Goal: Check status: Check status

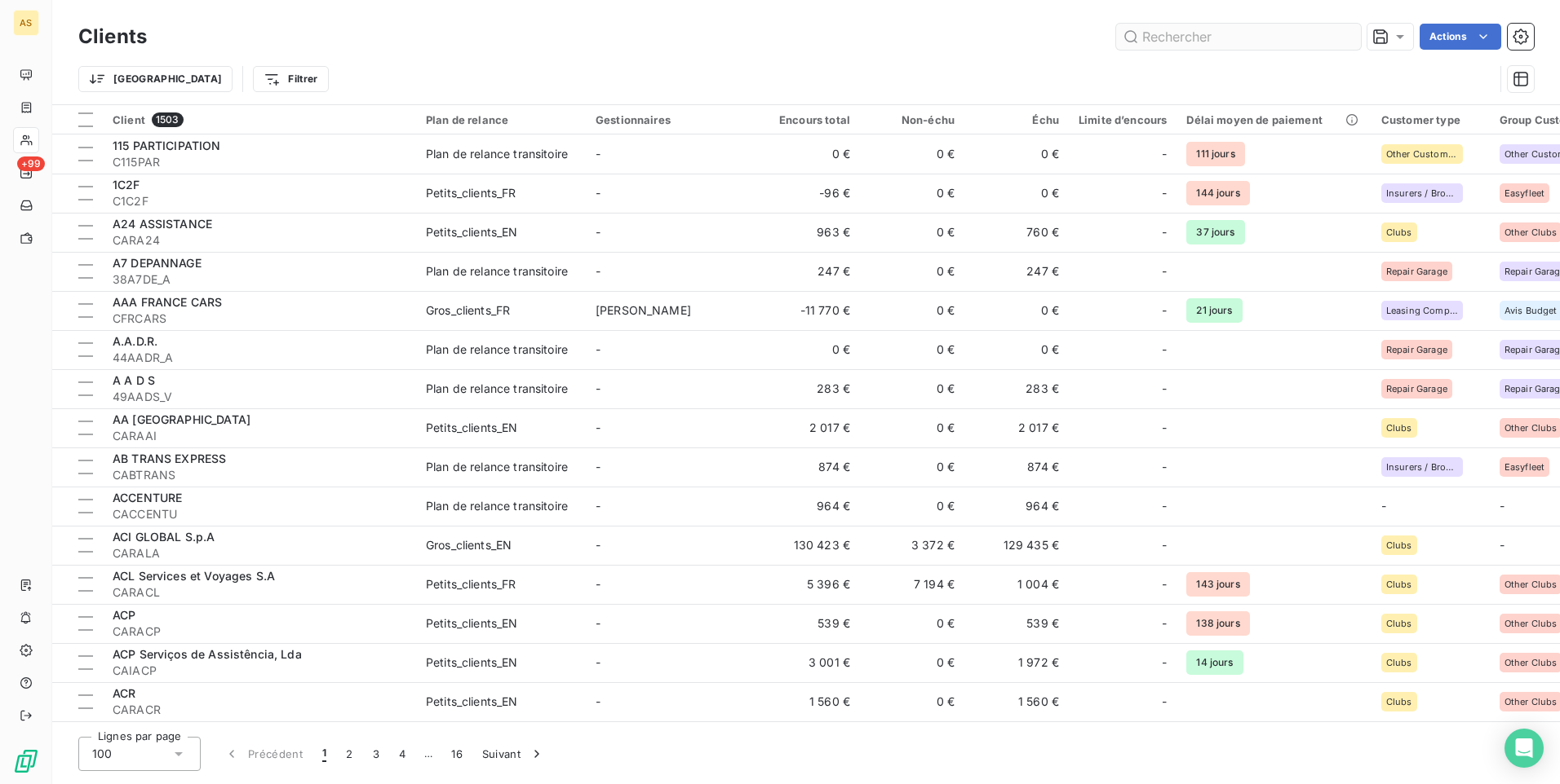
drag, startPoint x: 0, startPoint y: 0, endPoint x: 1158, endPoint y: 34, distance: 1158.5
click at [1158, 34] on input "text" at bounding box center [1238, 37] width 244 height 26
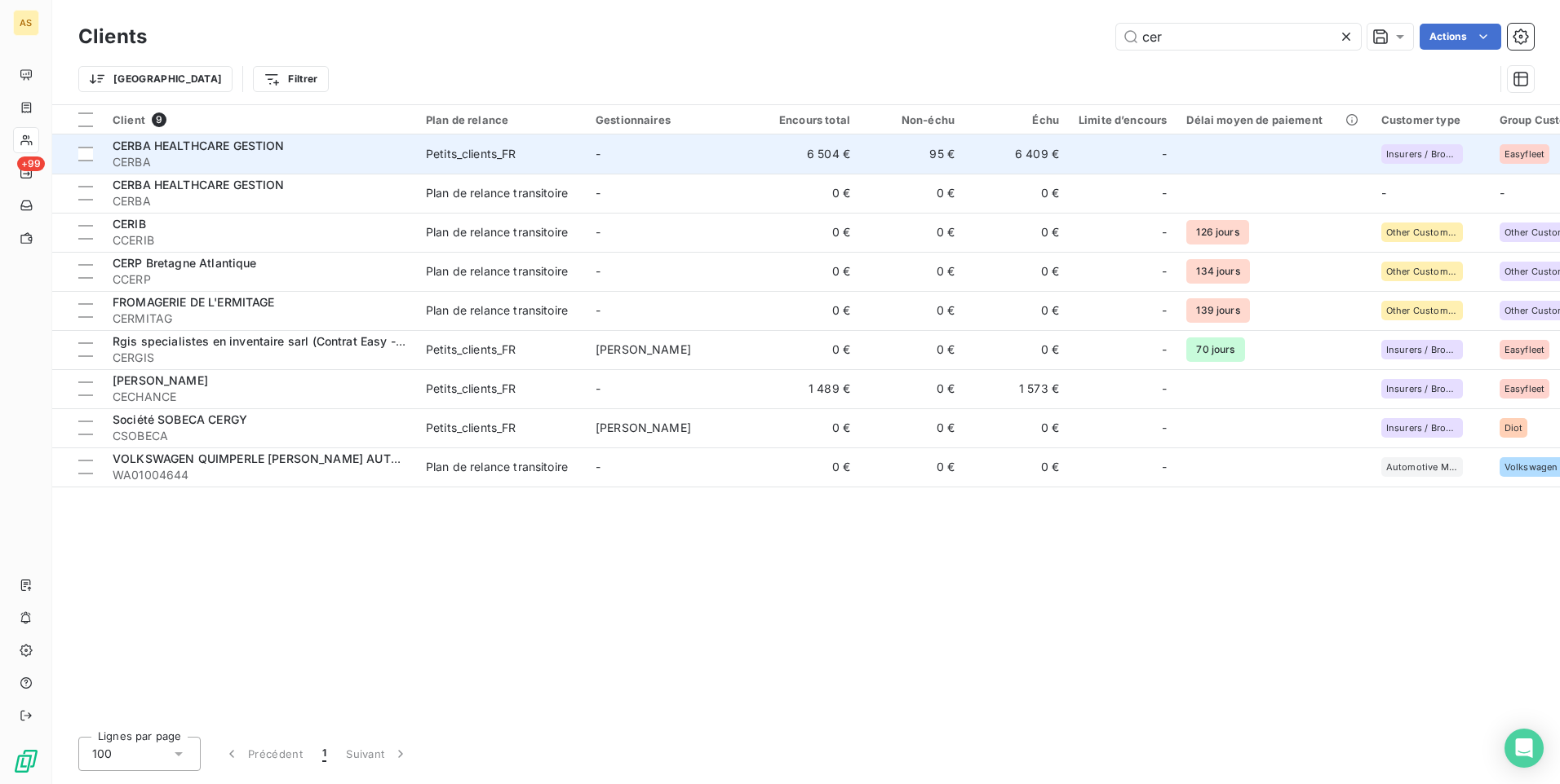
type input "cer"
click at [1010, 157] on td "6 409 €" at bounding box center [1017, 154] width 105 height 40
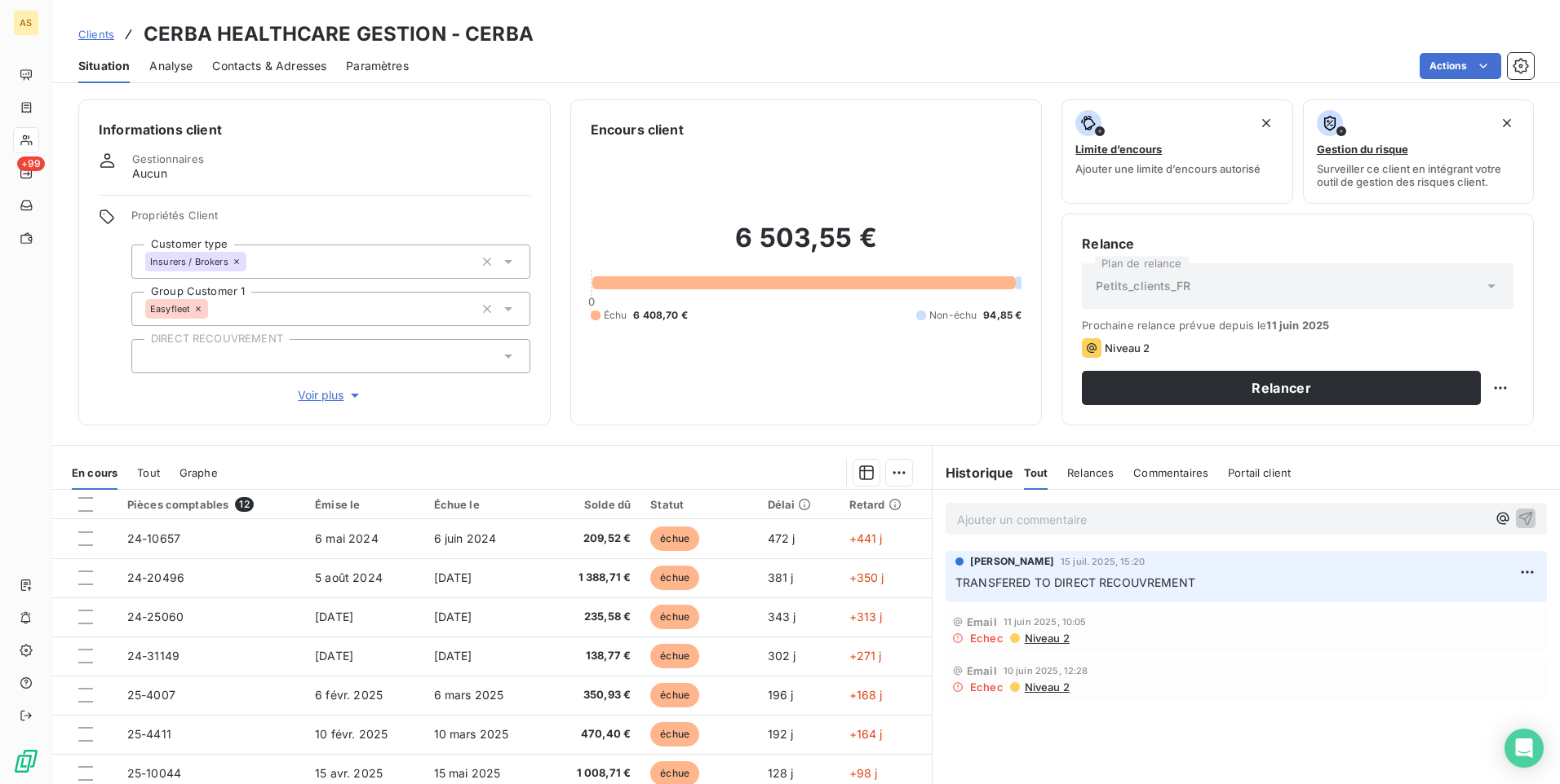
click at [275, 70] on span "Contacts & Adresses" at bounding box center [268, 66] width 114 height 16
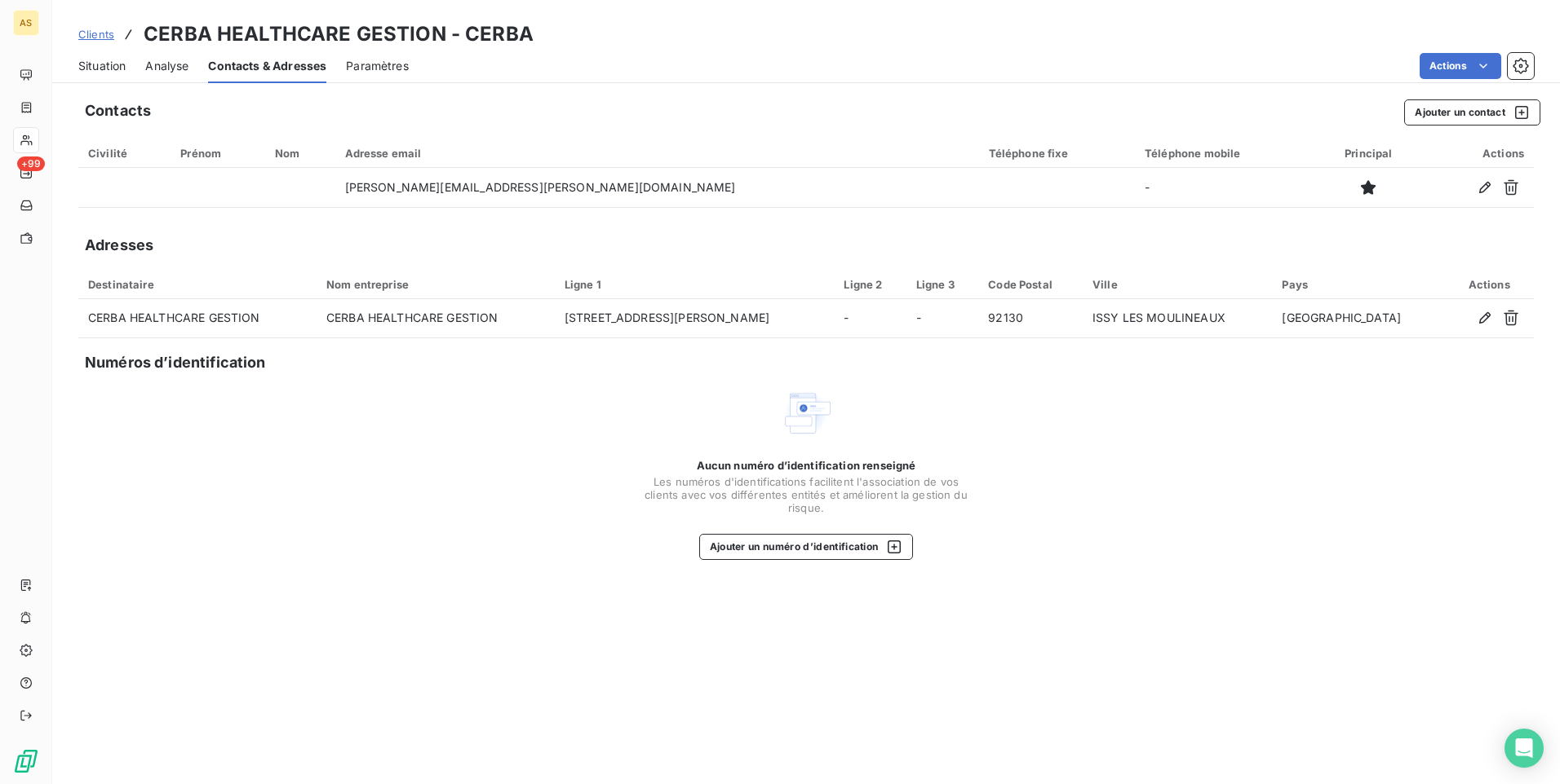
drag, startPoint x: 406, startPoint y: 352, endPoint x: 387, endPoint y: 354, distance: 19.1
drag, startPoint x: 387, startPoint y: 354, endPoint x: 91, endPoint y: 63, distance: 415.1
click at [91, 63] on span "Situation" at bounding box center [102, 66] width 47 height 16
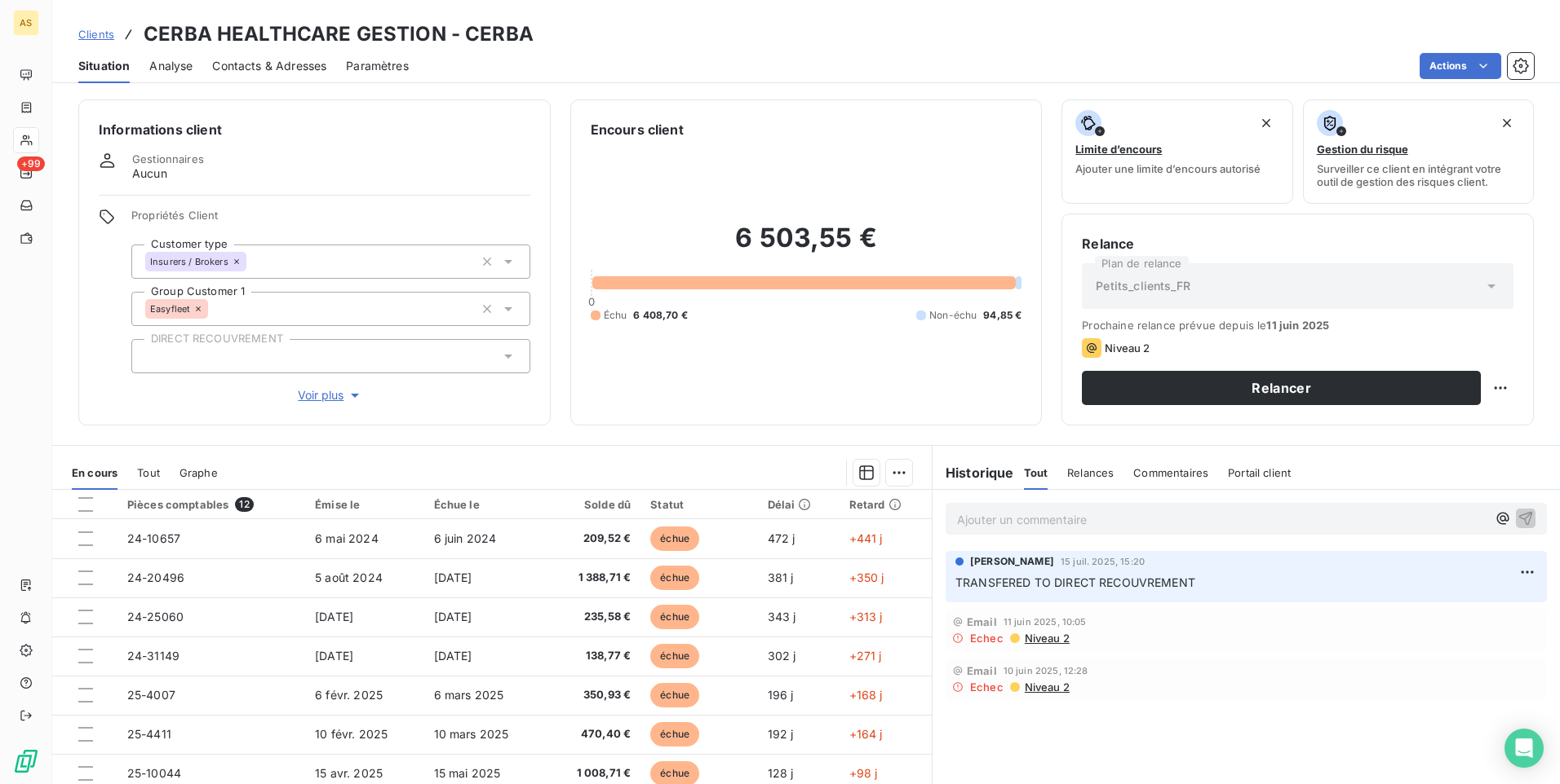
click at [287, 67] on span "Contacts & Adresses" at bounding box center [268, 66] width 114 height 16
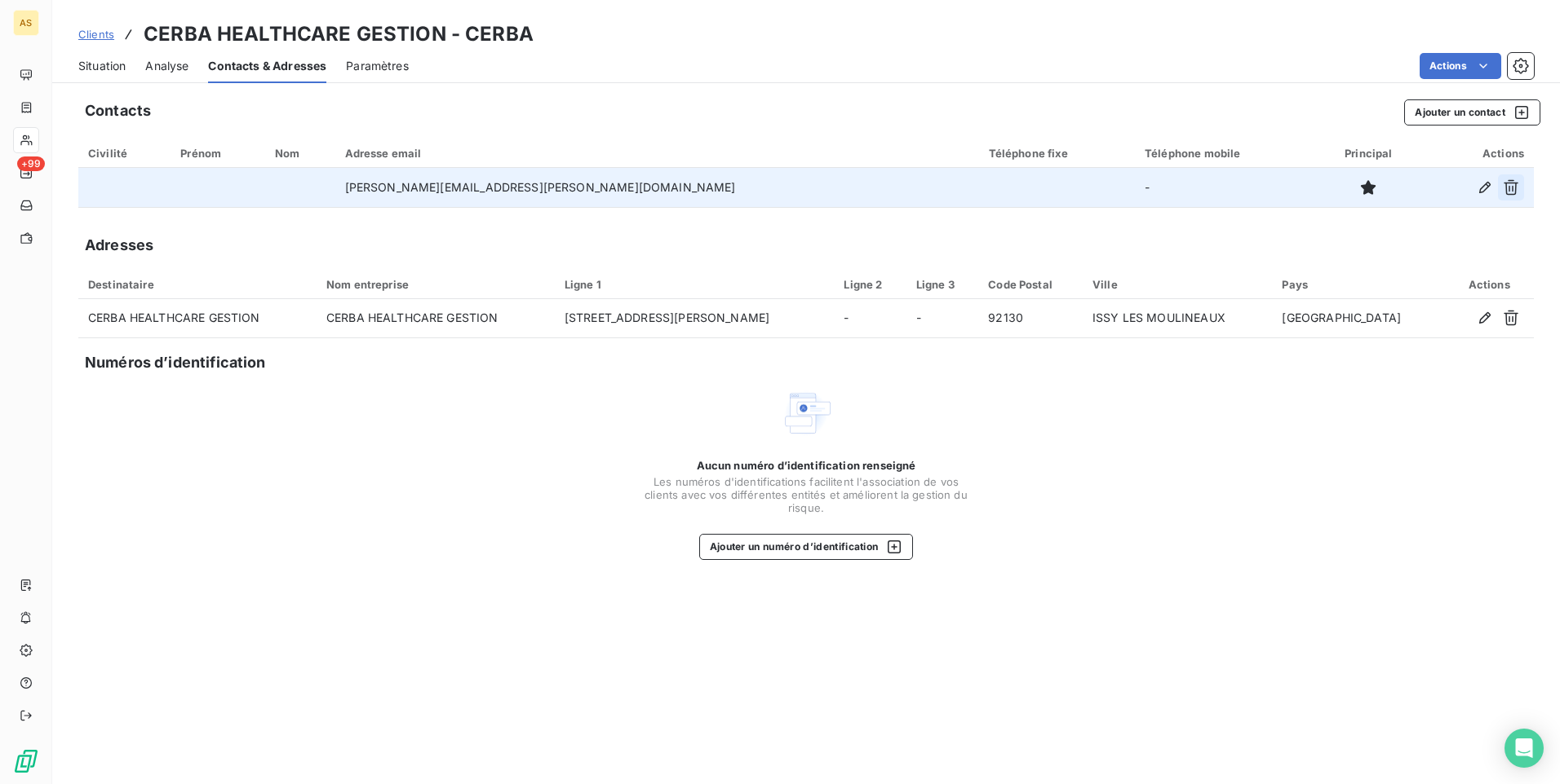
click at [1514, 186] on icon "button" at bounding box center [1511, 187] width 16 height 16
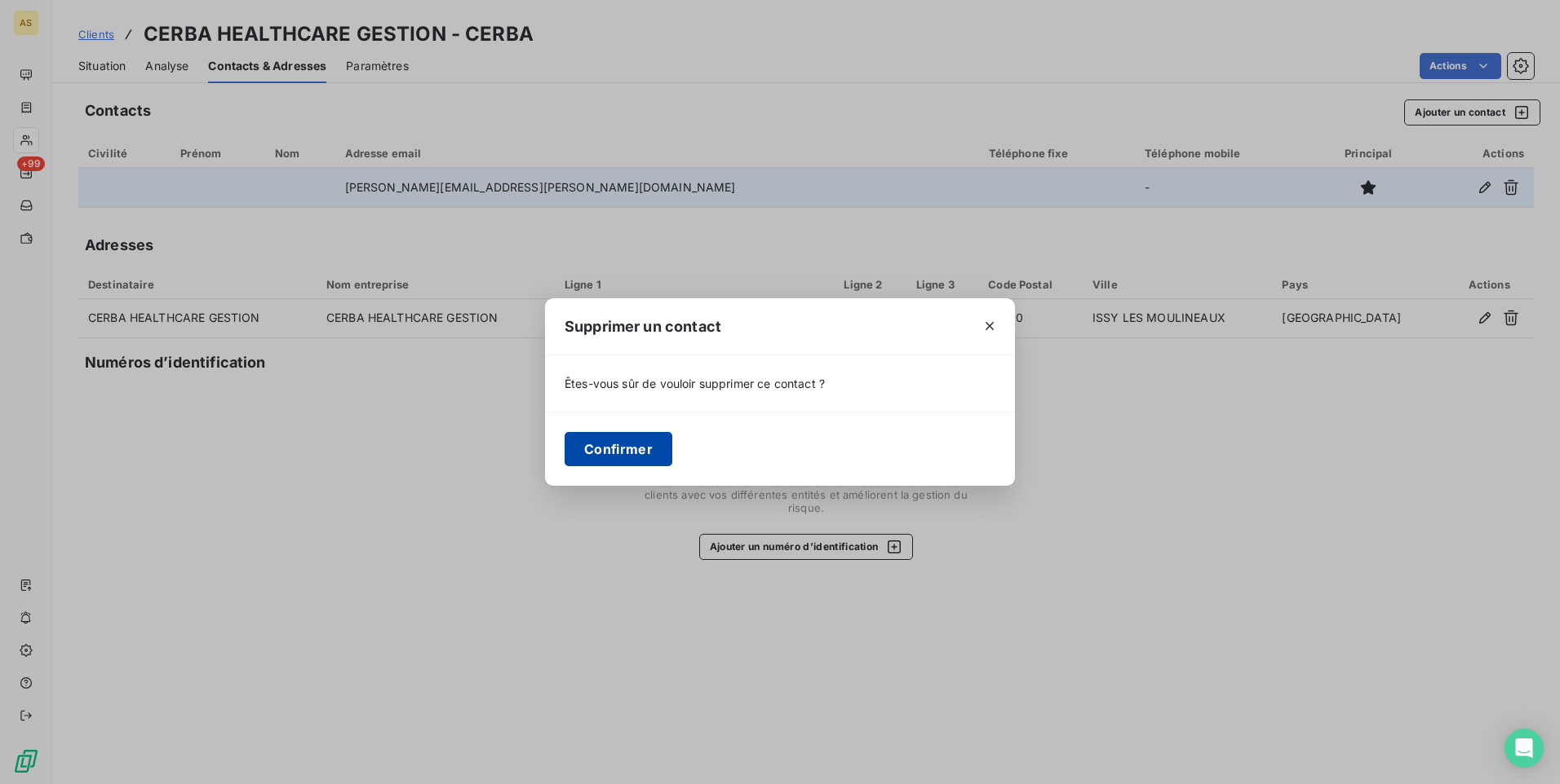
click at [632, 446] on button "Confirmer" at bounding box center [618, 449] width 108 height 35
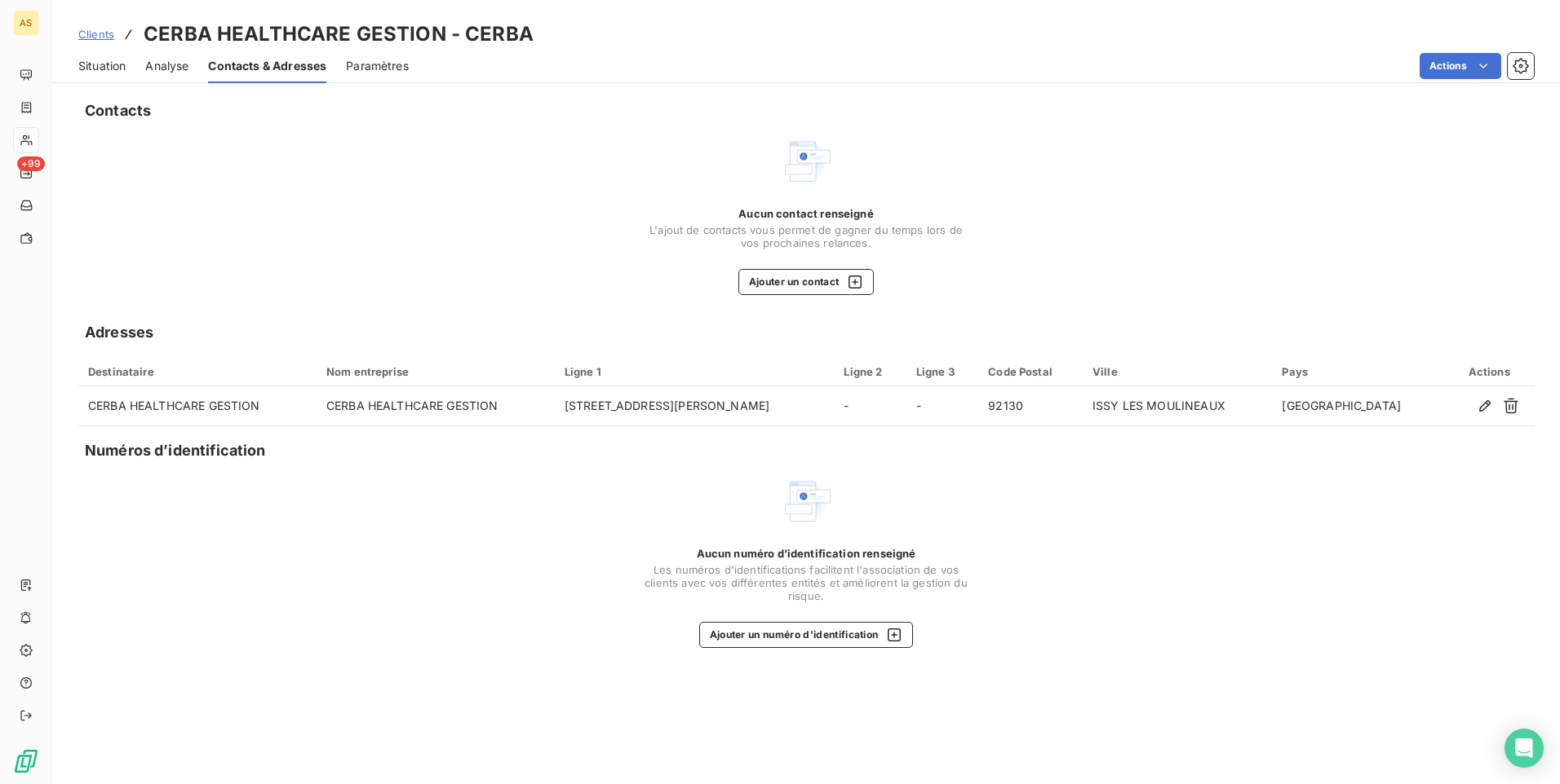
click at [83, 33] on span "Clients" at bounding box center [96, 34] width 36 height 13
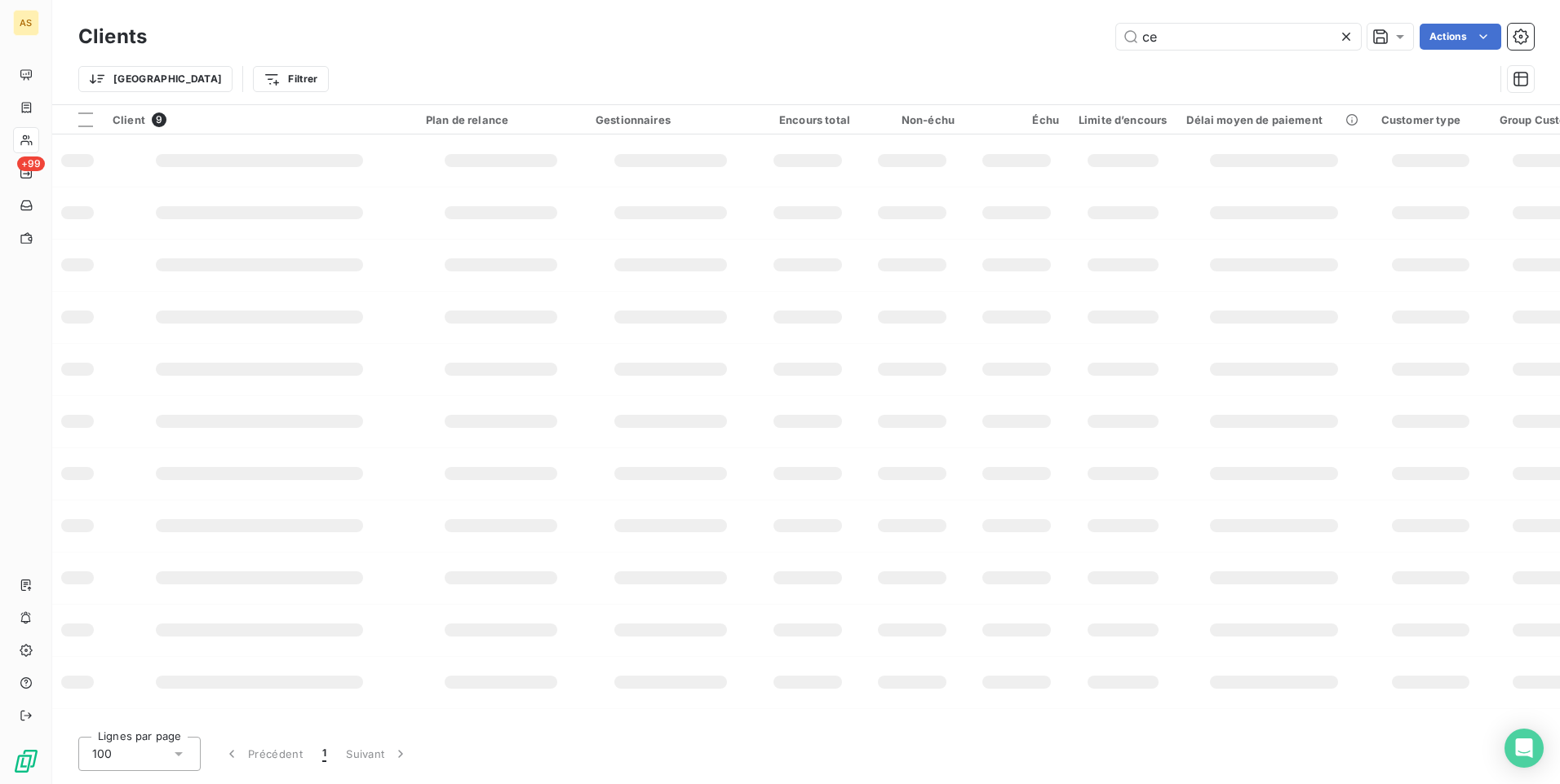
type input "c"
click at [1163, 36] on input "text" at bounding box center [1238, 37] width 244 height 26
click at [1148, 35] on input "text" at bounding box center [1238, 37] width 244 height 26
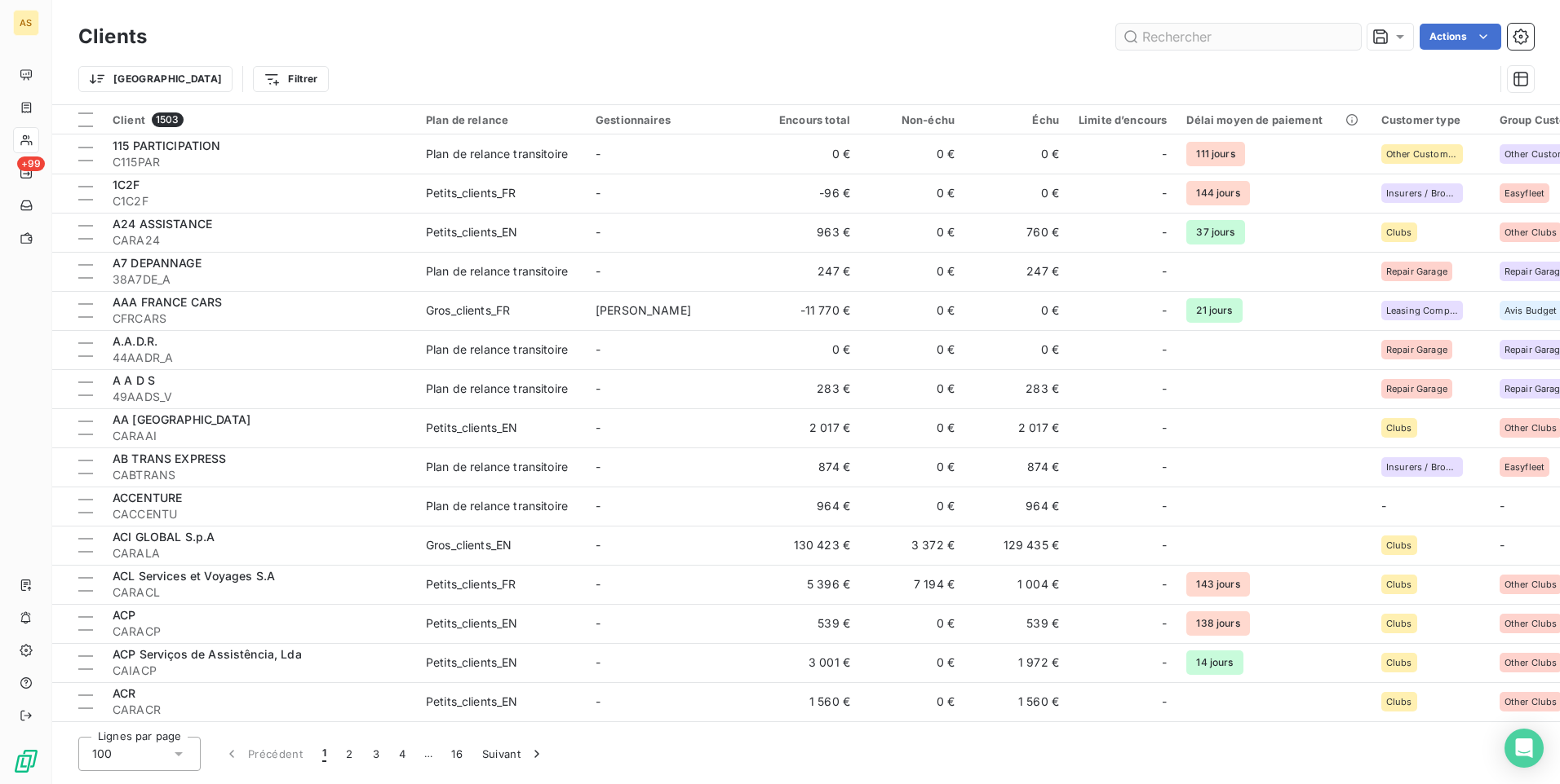
click at [1145, 39] on input "text" at bounding box center [1238, 37] width 244 height 26
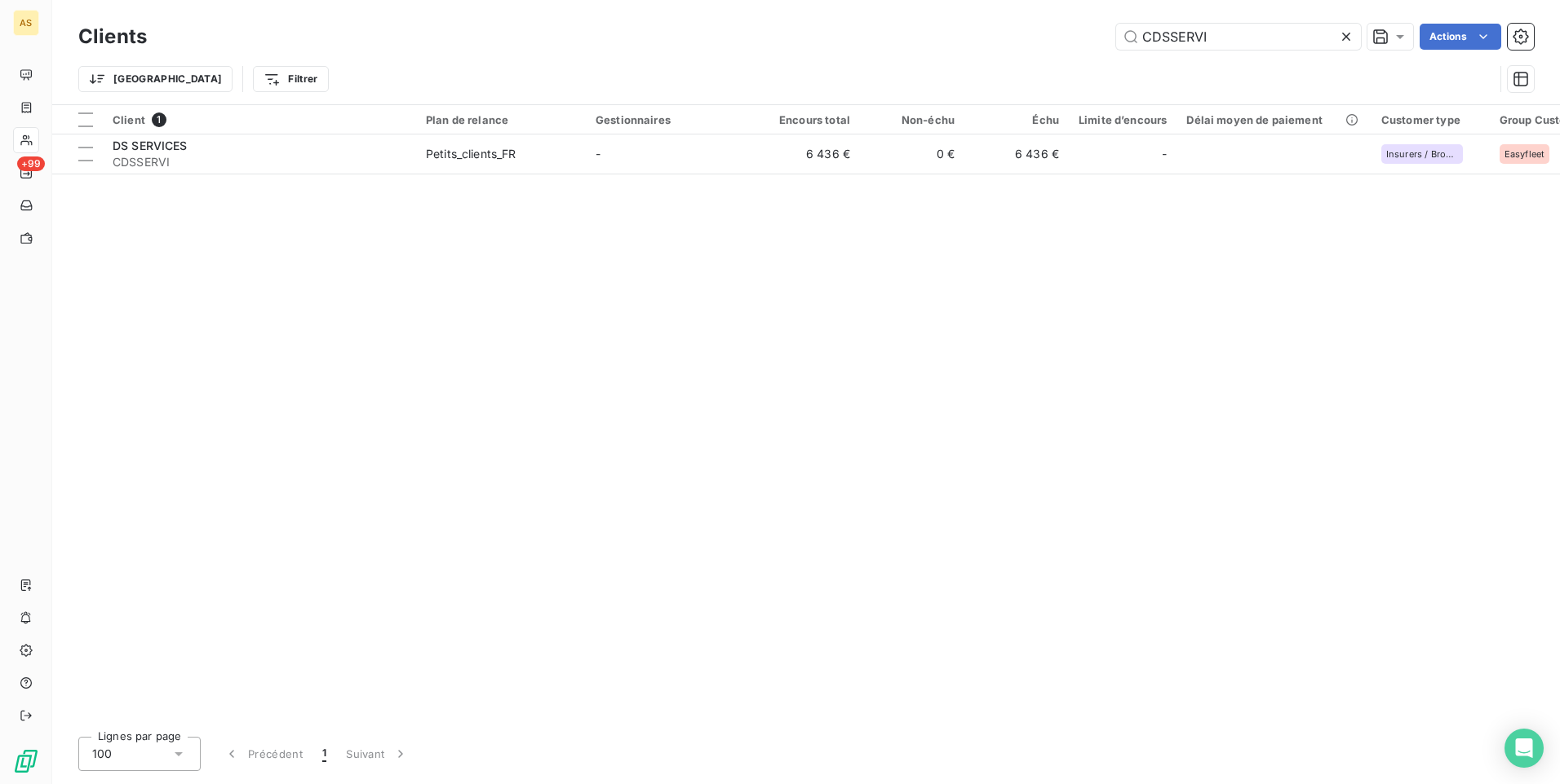
type input "CDSSERVI"
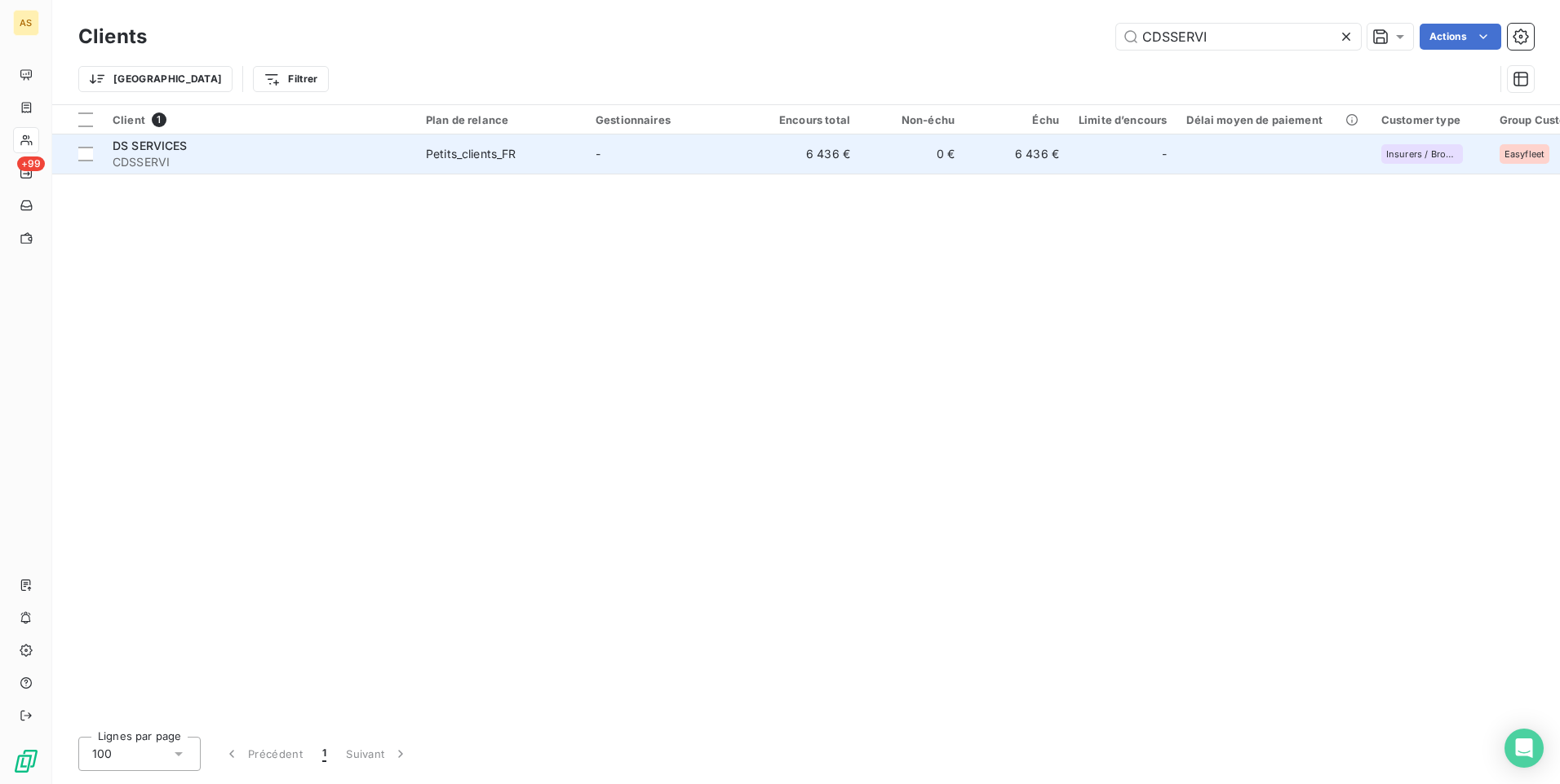
click at [528, 143] on td "Petits_clients_FR" at bounding box center [502, 154] width 170 height 40
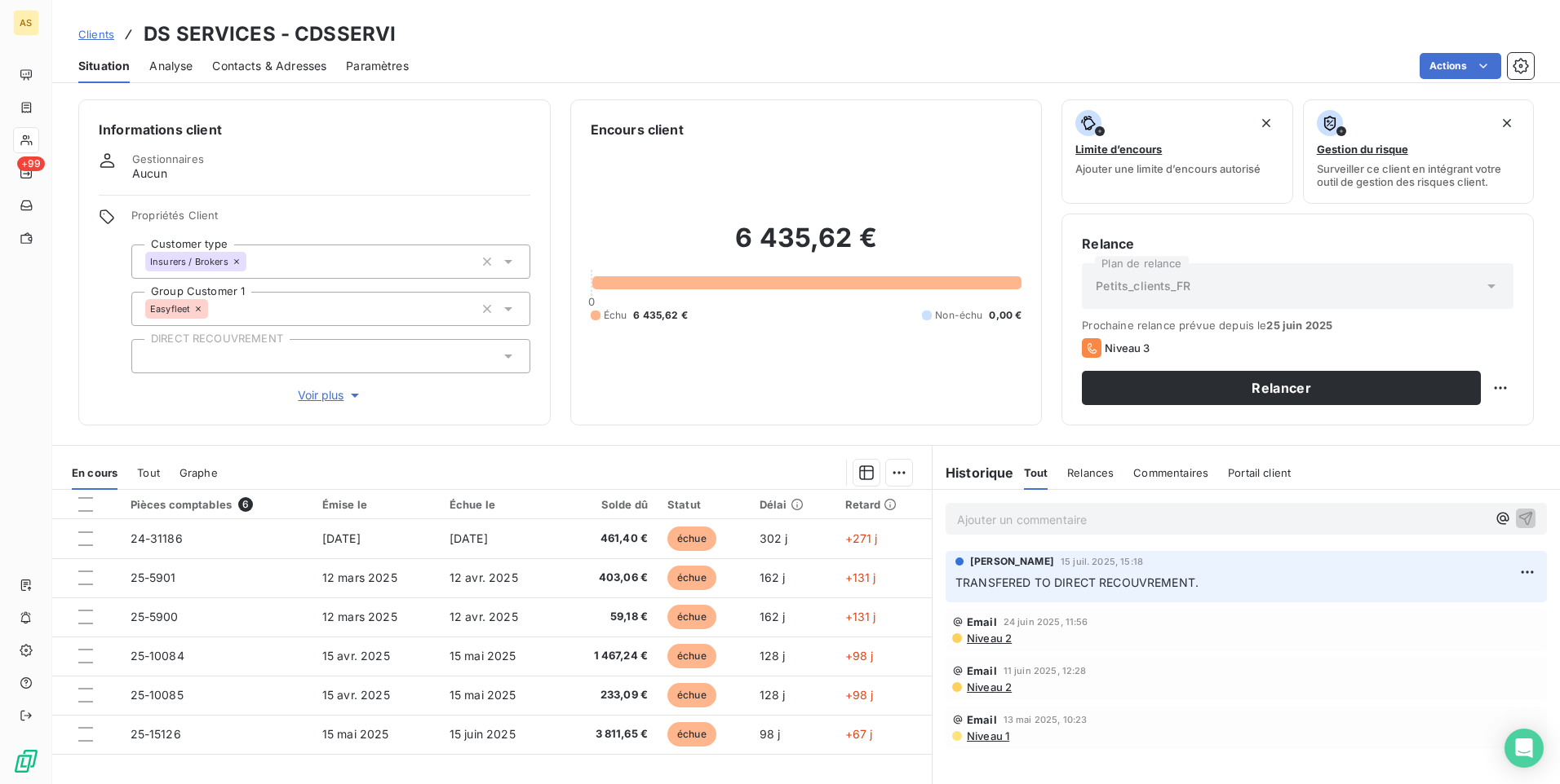
click at [245, 69] on span "Contacts & Adresses" at bounding box center [268, 66] width 114 height 16
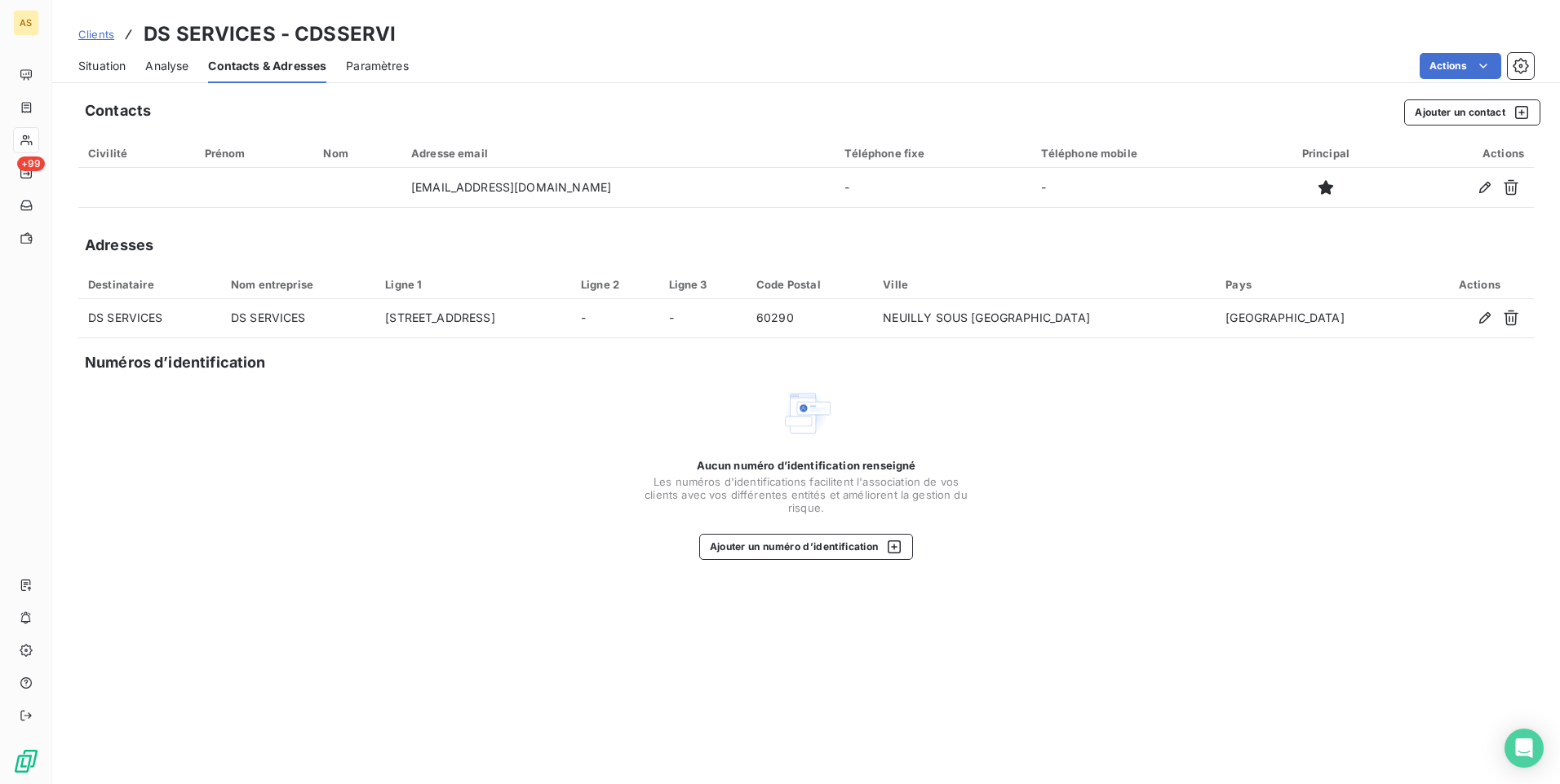
click at [106, 58] on span "Situation" at bounding box center [102, 66] width 47 height 16
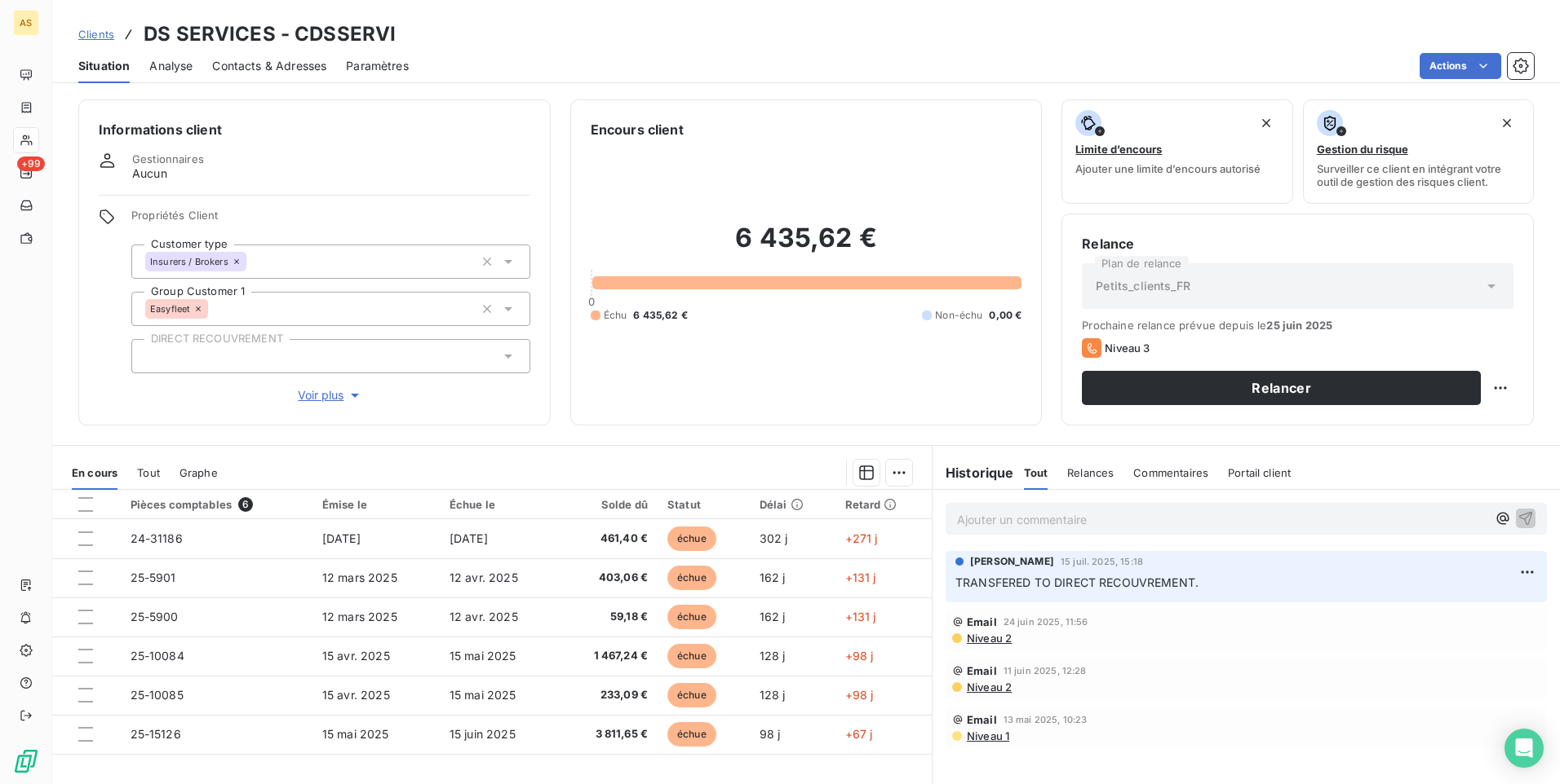
scroll to position [68, 0]
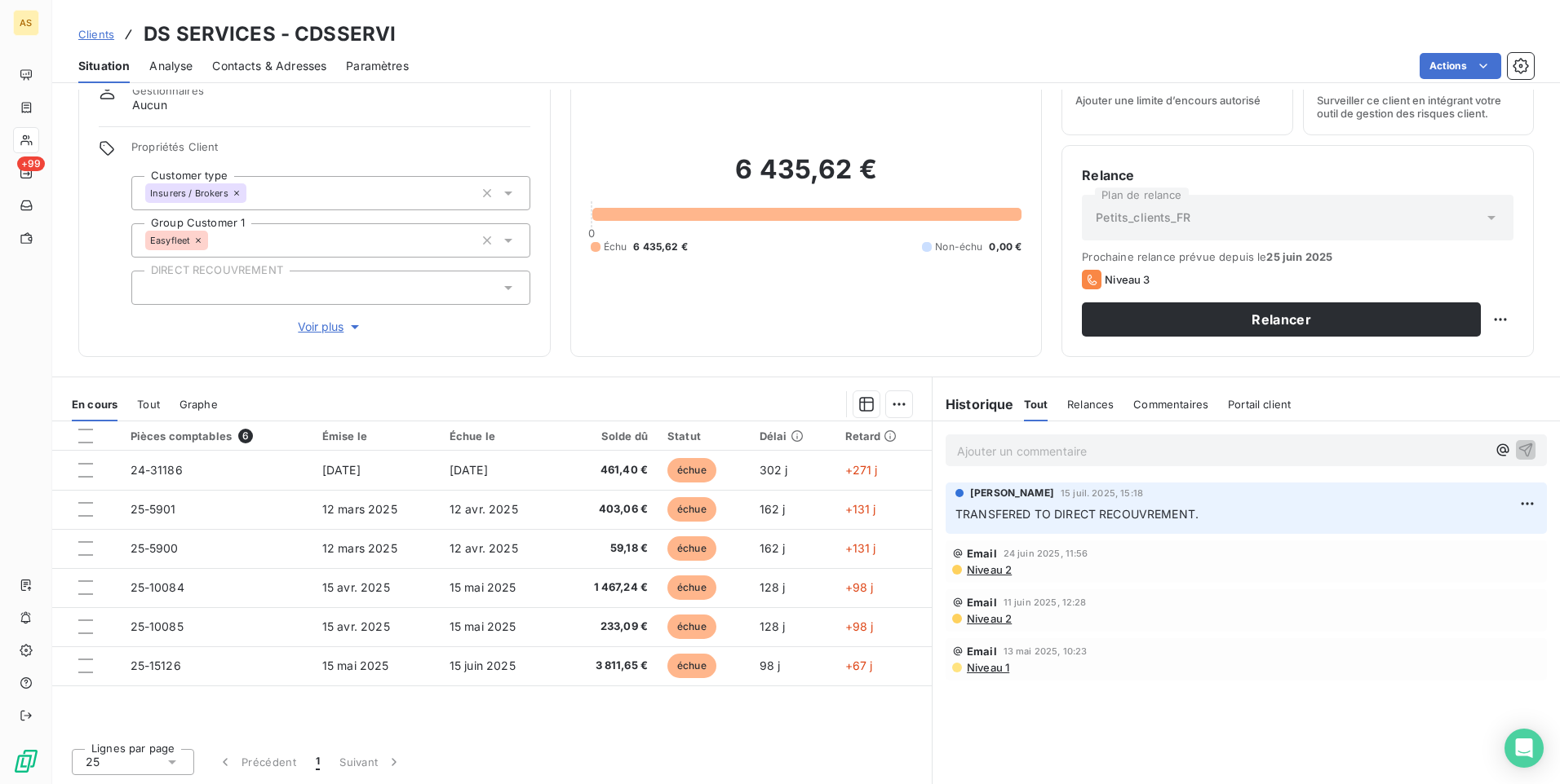
click at [969, 663] on span "Niveau 1" at bounding box center [987, 667] width 45 height 13
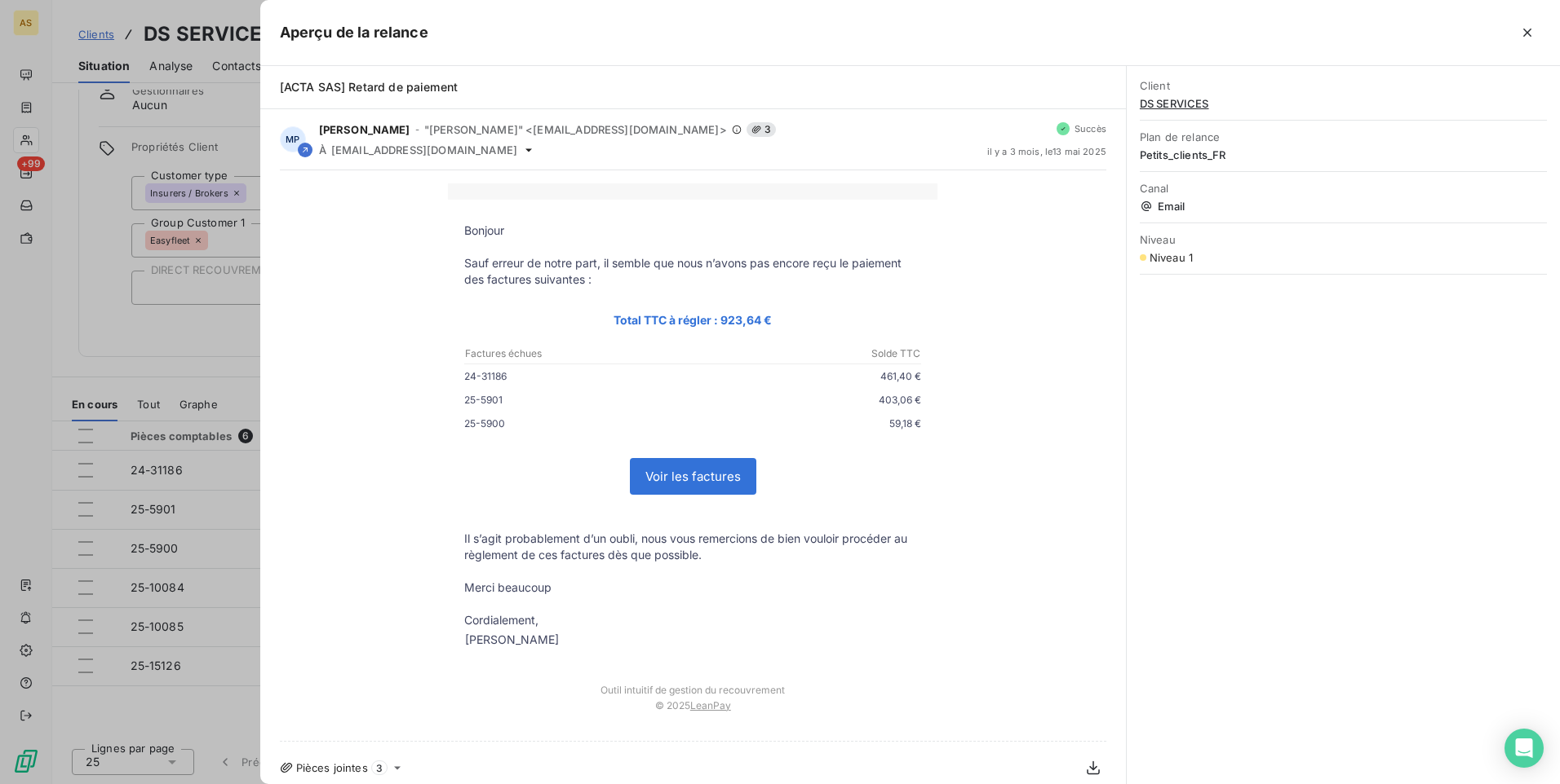
click at [31, 305] on div at bounding box center [780, 392] width 1560 height 784
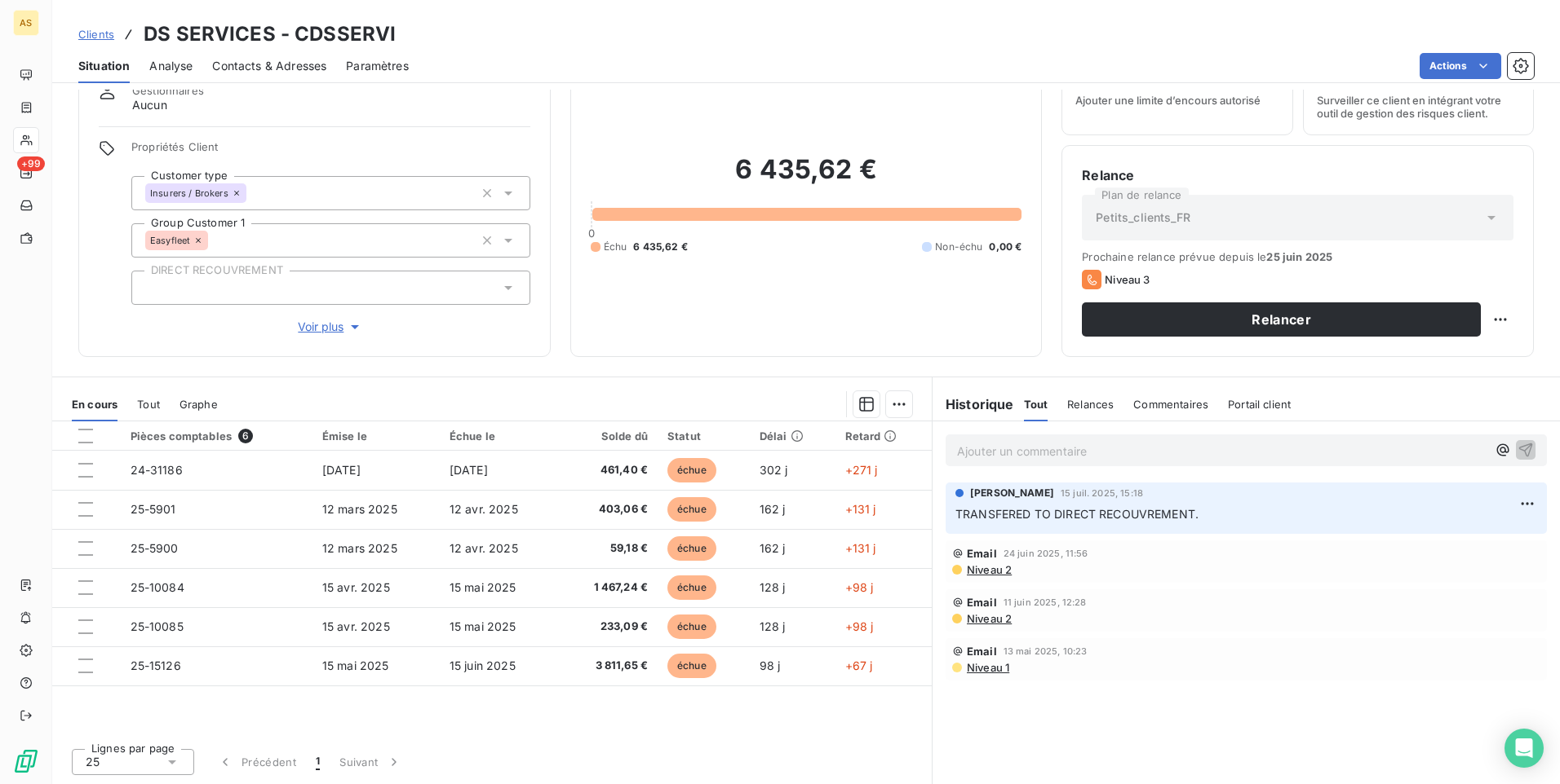
click at [978, 622] on span "Niveau 2" at bounding box center [988, 618] width 46 height 13
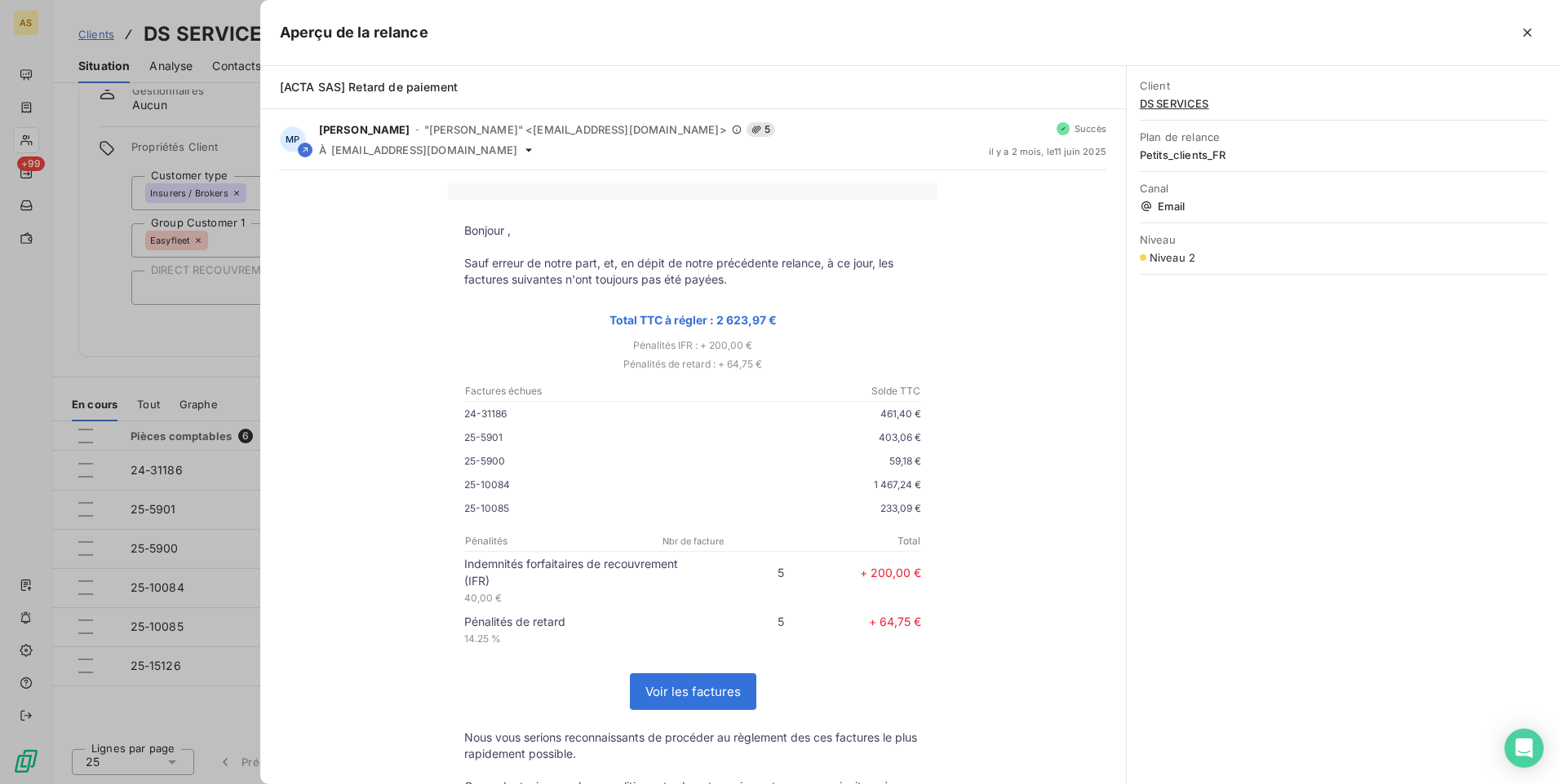
click at [26, 342] on div at bounding box center [780, 392] width 1560 height 784
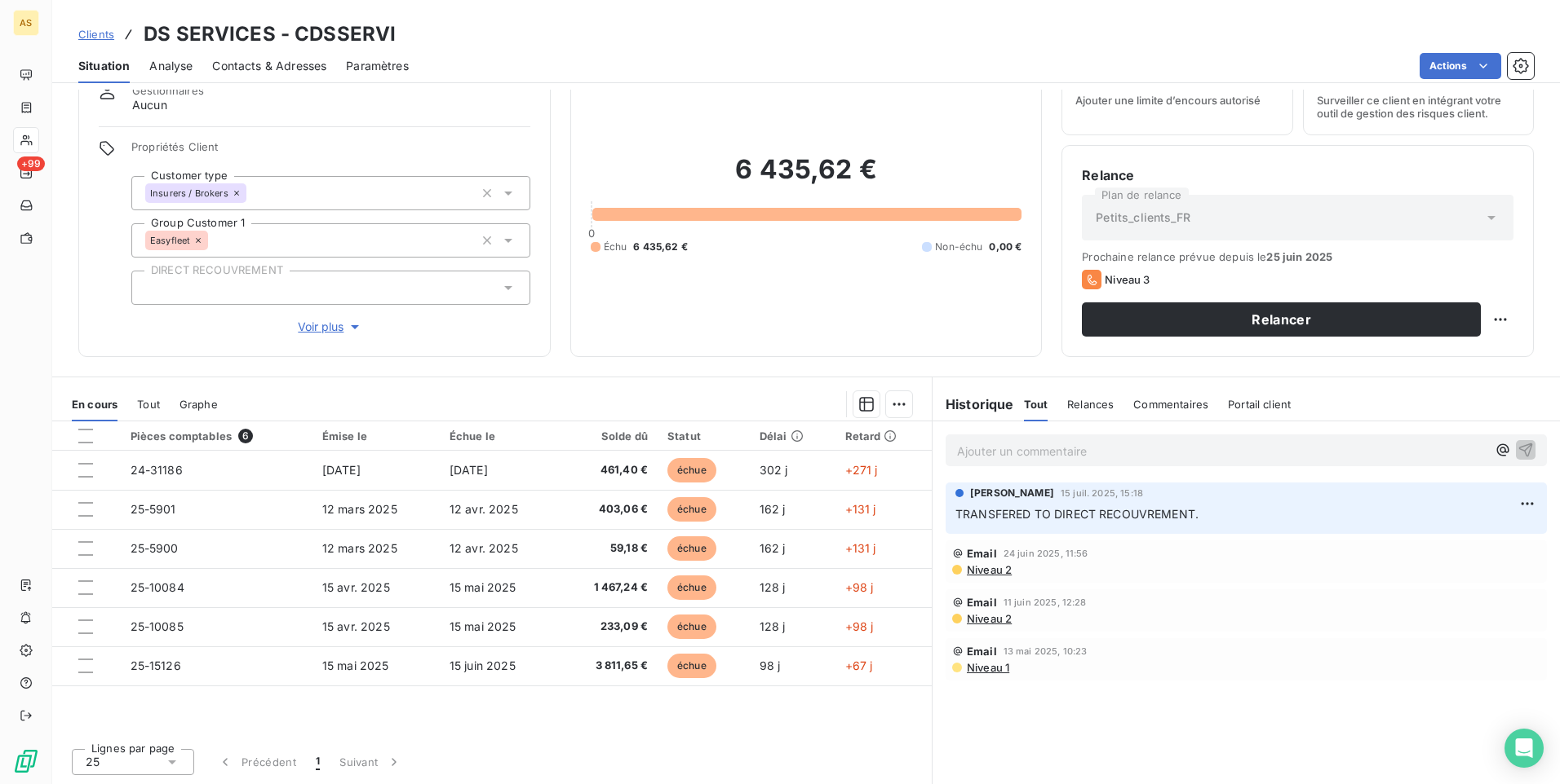
click at [973, 668] on span "Niveau 1" at bounding box center [987, 667] width 45 height 13
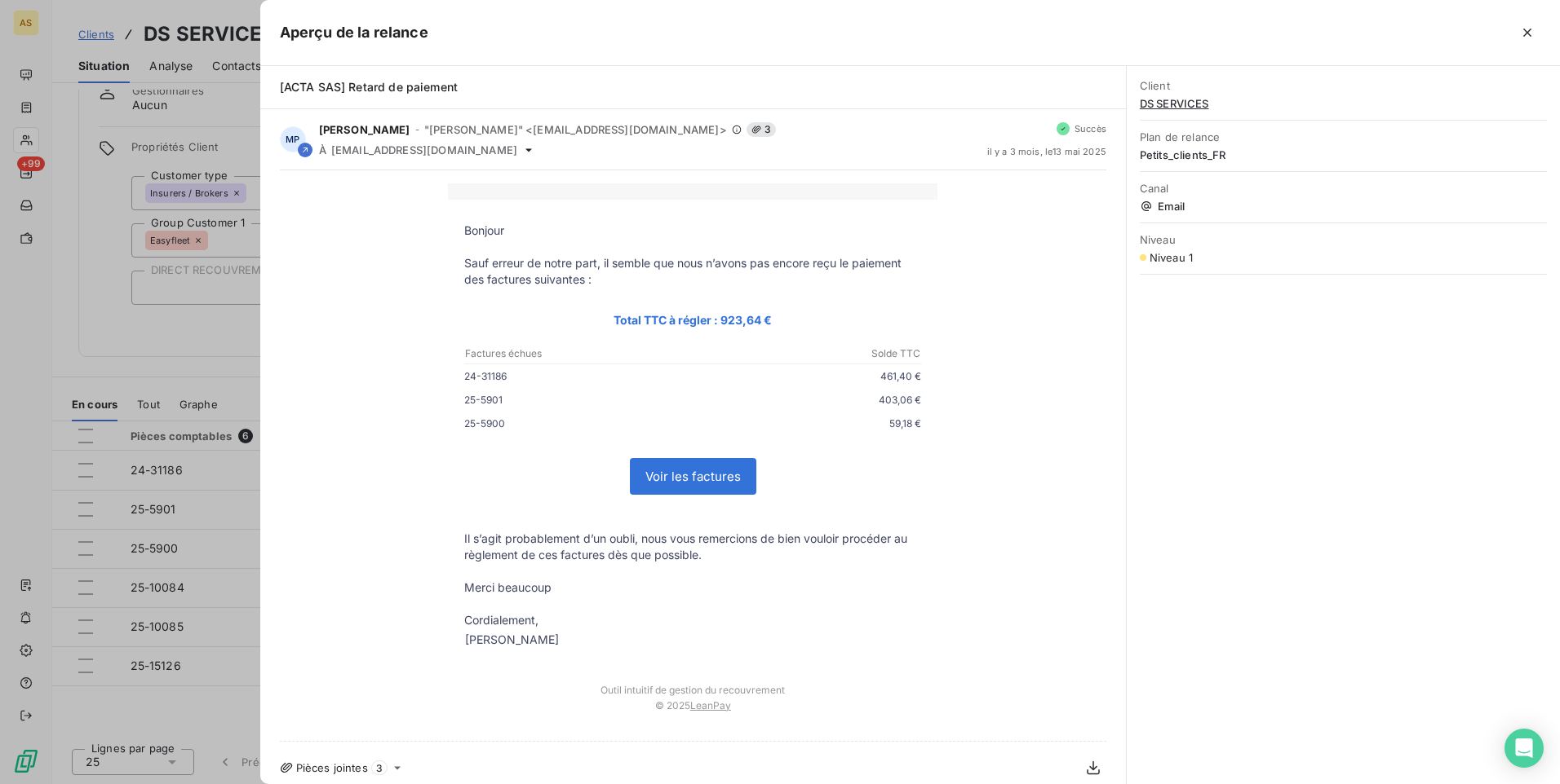
click at [22, 304] on div at bounding box center [780, 392] width 1560 height 784
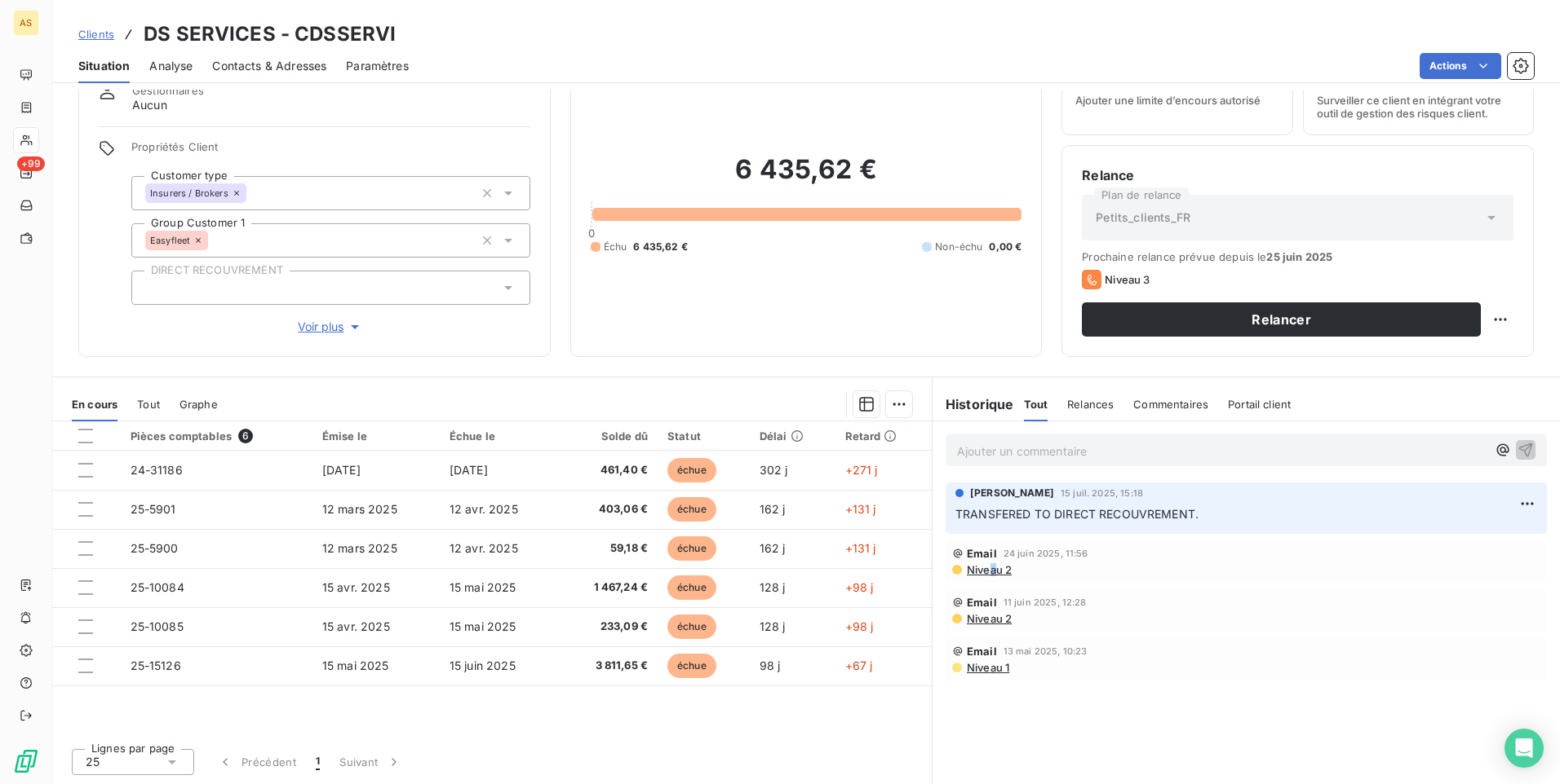
click at [986, 570] on span "Niveau 2" at bounding box center [988, 569] width 46 height 13
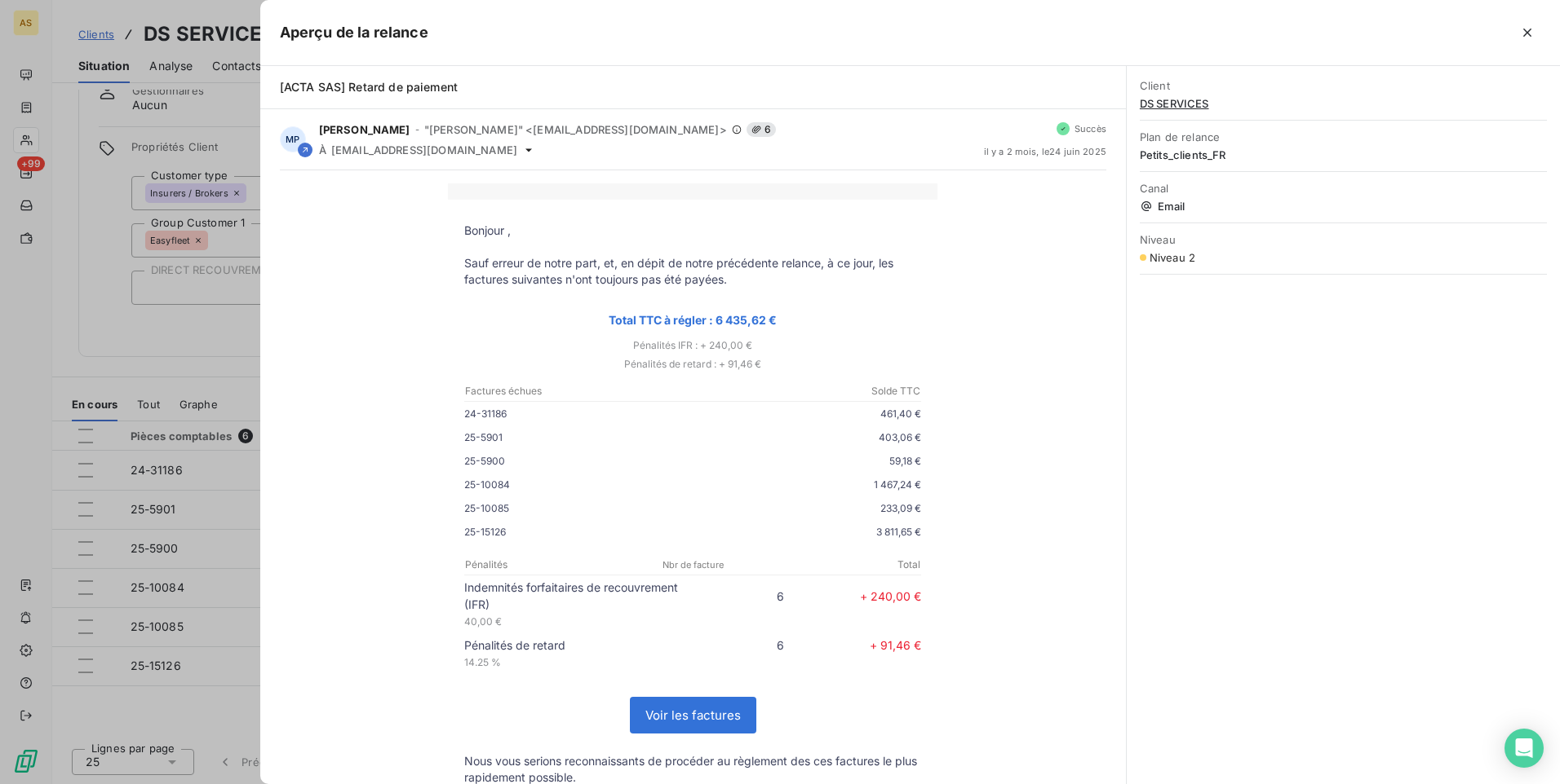
click at [26, 324] on div at bounding box center [780, 392] width 1560 height 784
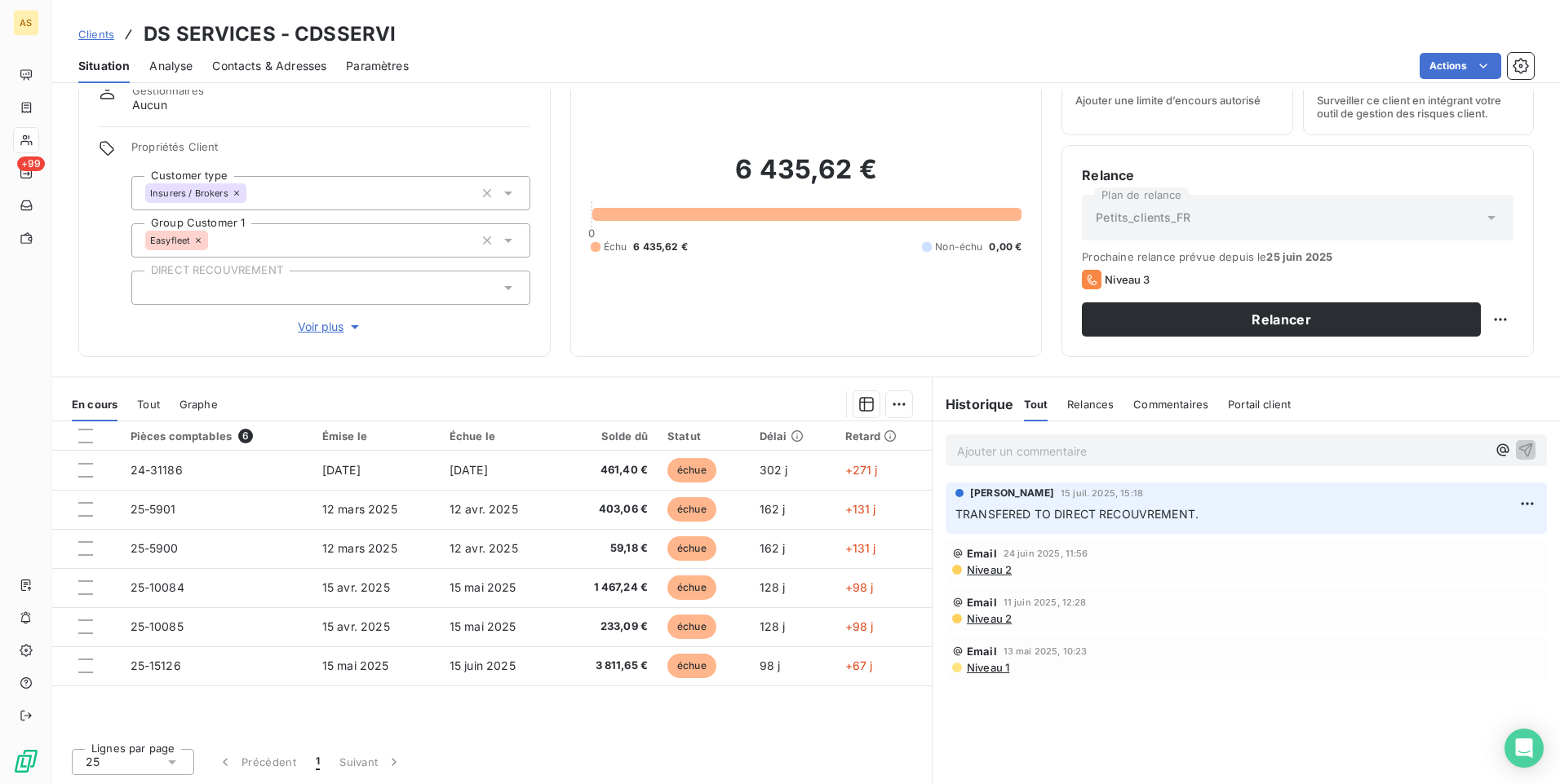
click at [986, 671] on span "Niveau 1" at bounding box center [987, 667] width 45 height 13
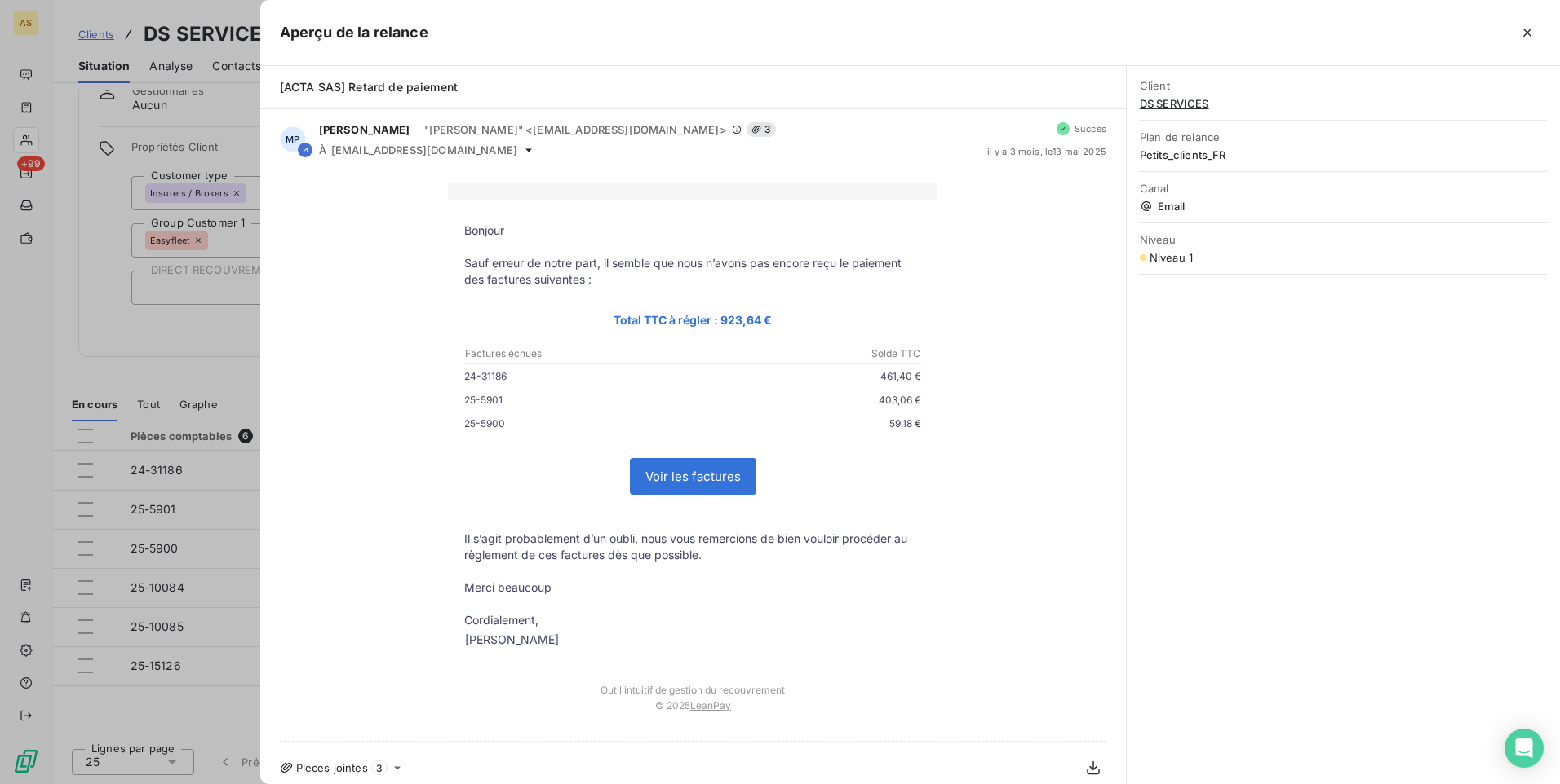
click at [31, 305] on div at bounding box center [780, 392] width 1560 height 784
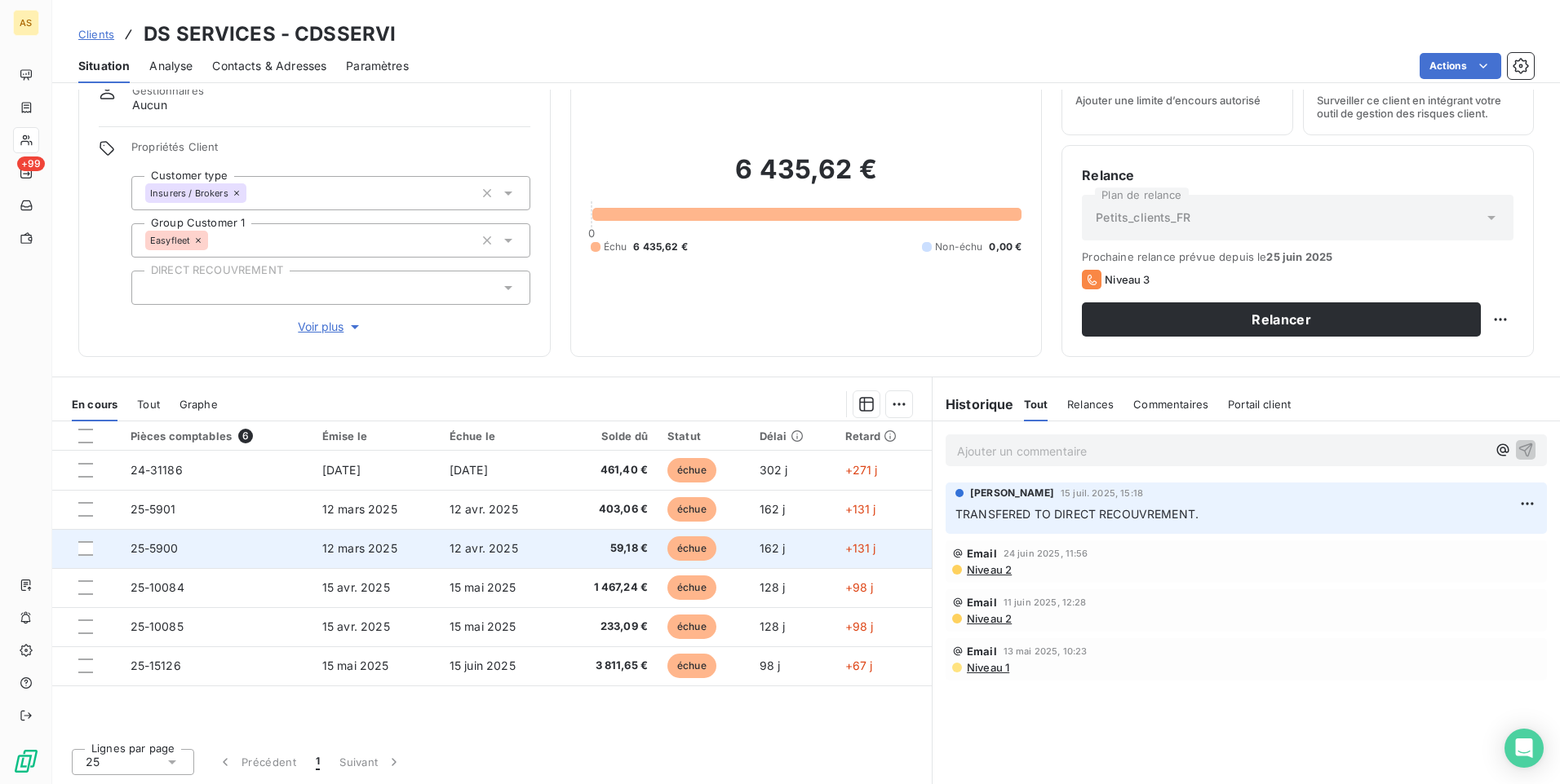
scroll to position [0, 0]
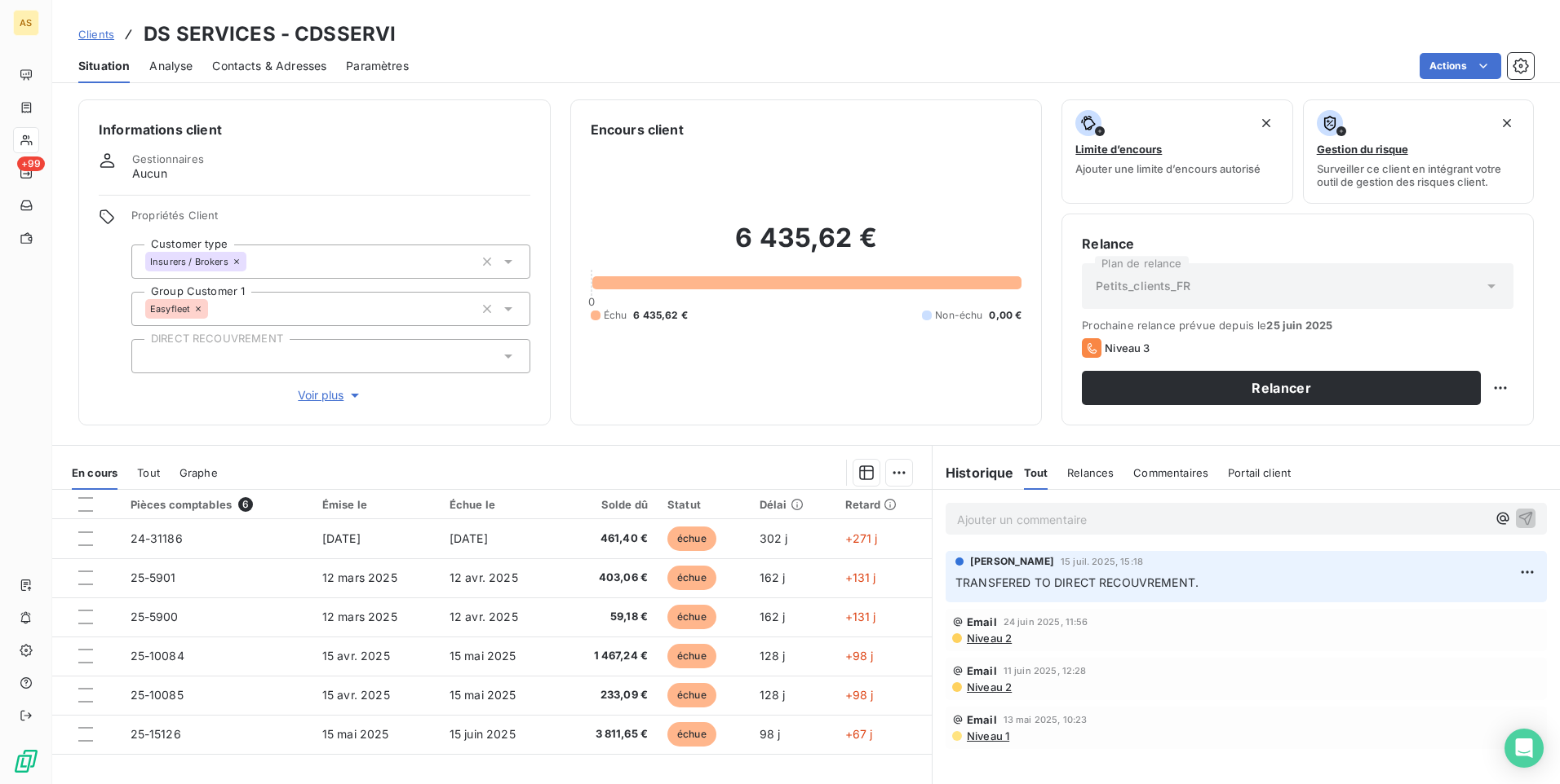
click at [278, 71] on span "Contacts & Adresses" at bounding box center [268, 66] width 114 height 16
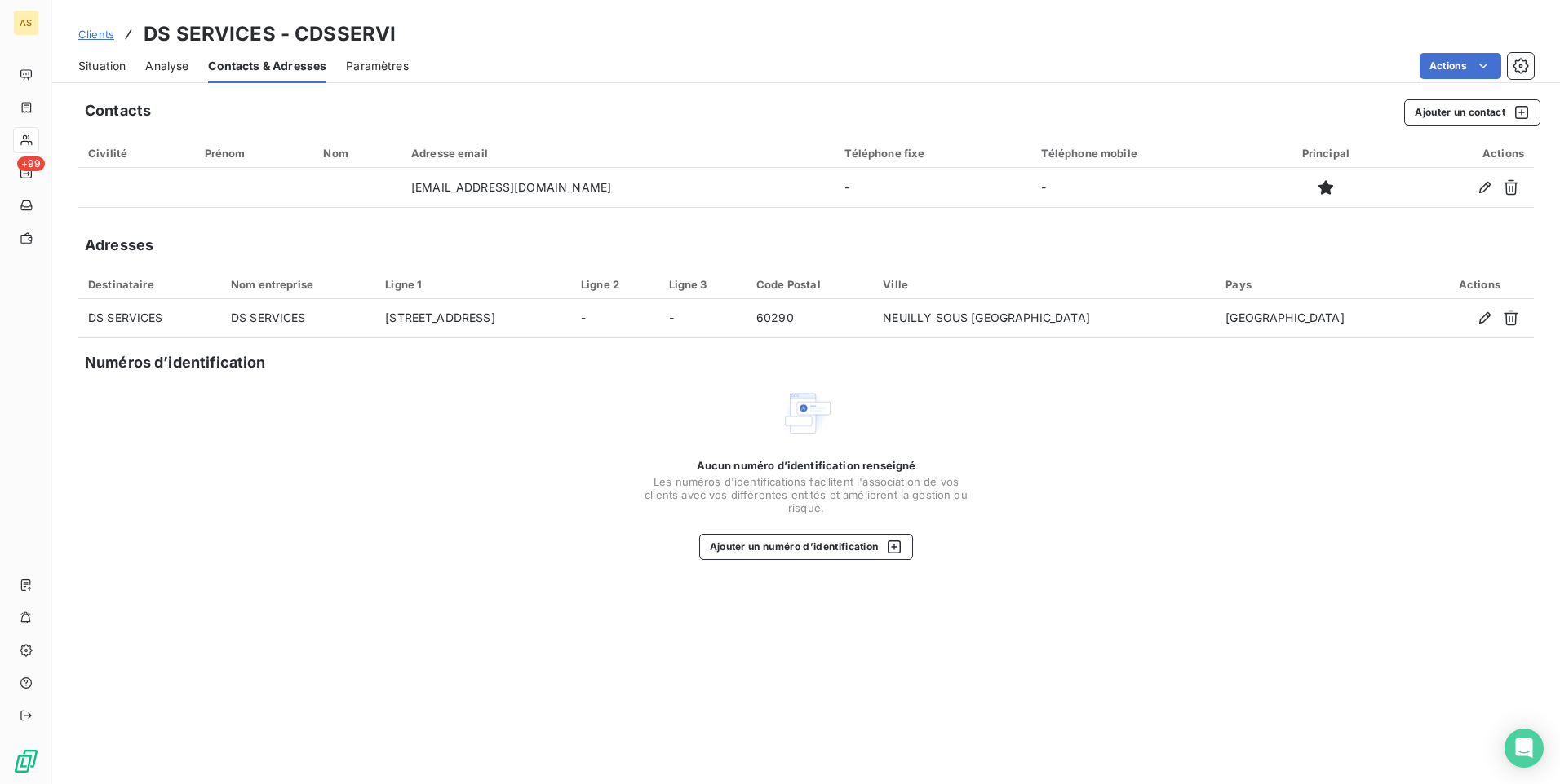
click at [114, 65] on span "Situation" at bounding box center [102, 66] width 47 height 16
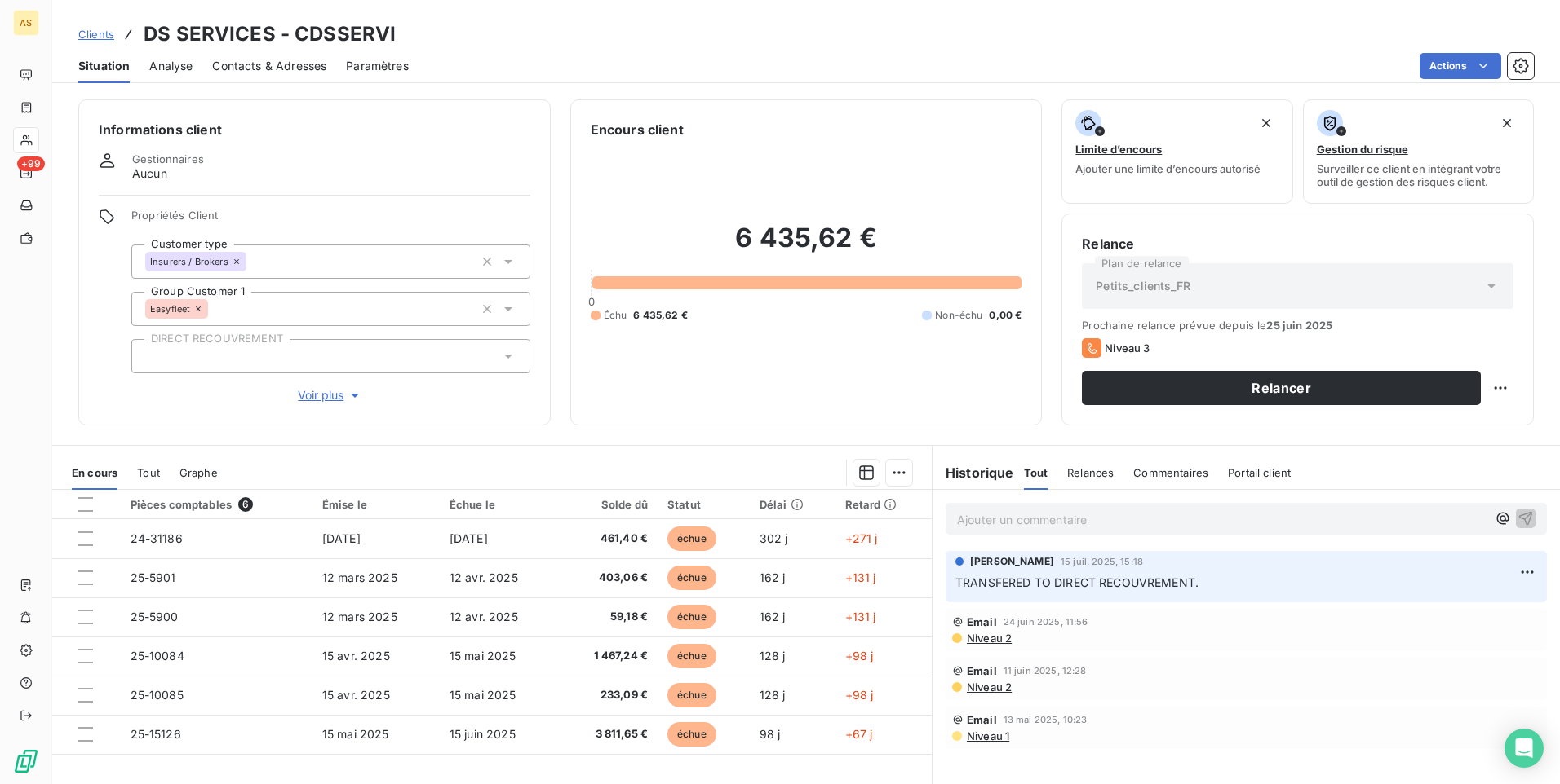
scroll to position [68, 0]
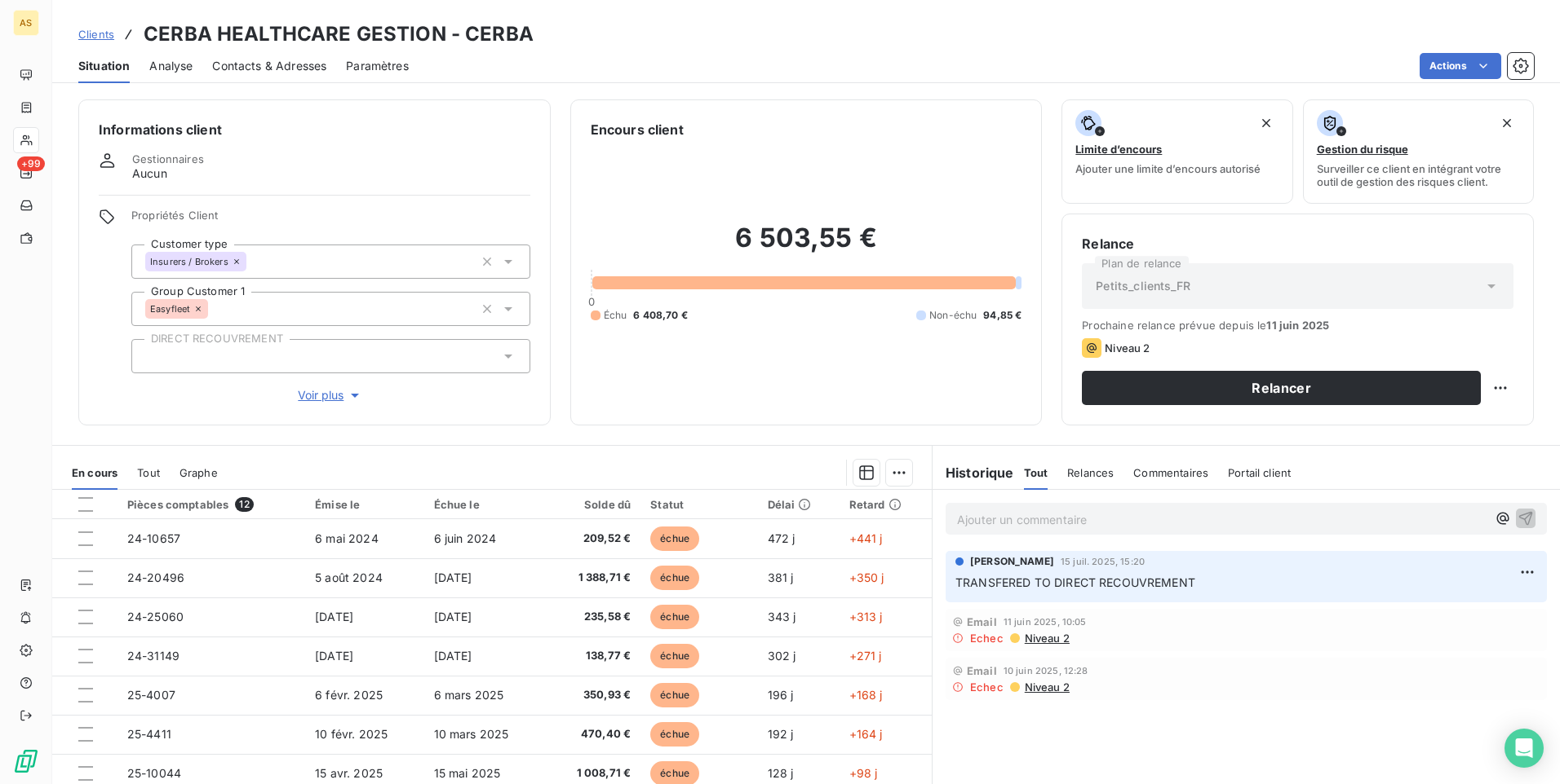
click at [86, 33] on span "Clients" at bounding box center [96, 34] width 36 height 13
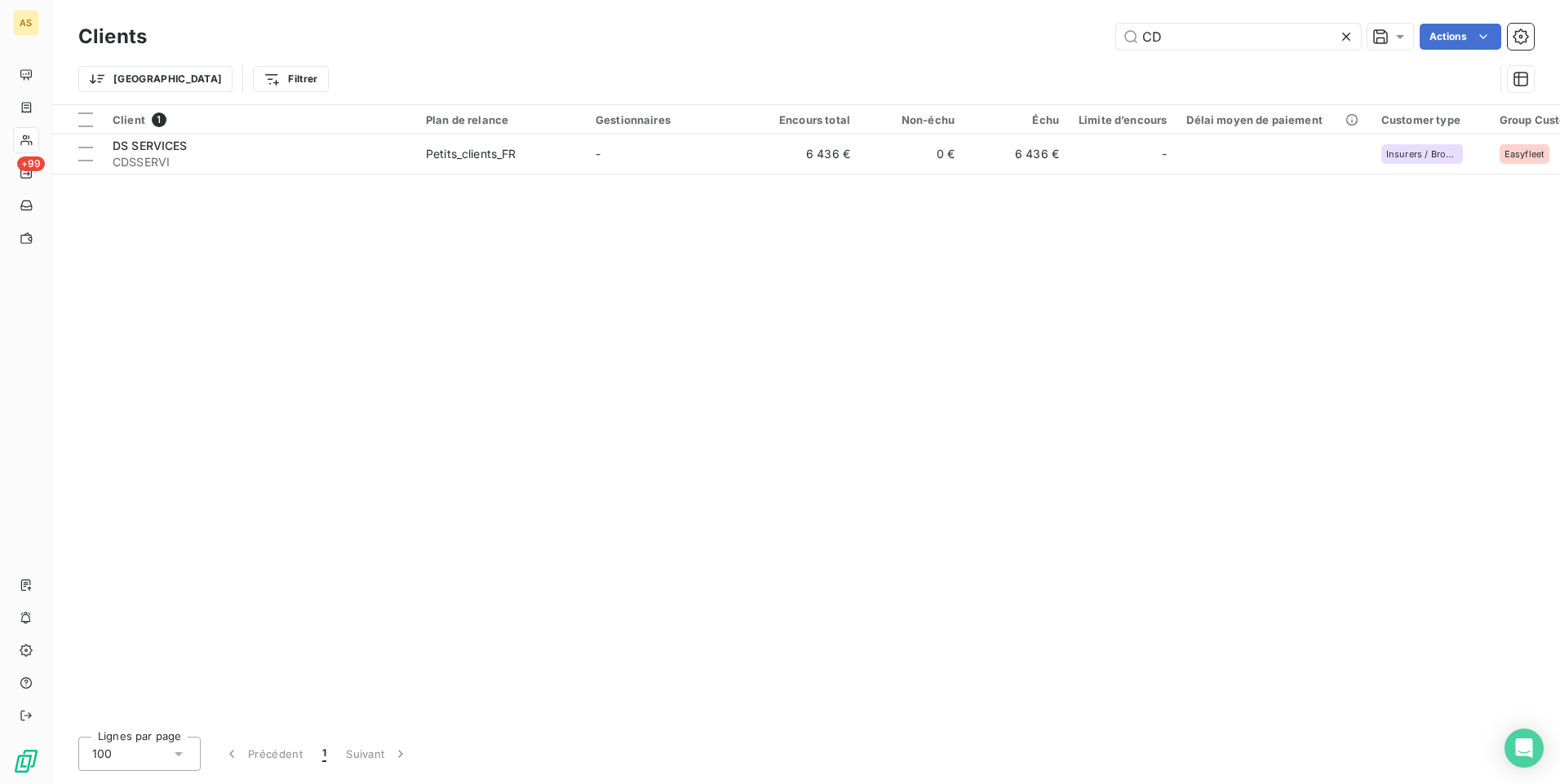
type input "C"
type input "CERBA"
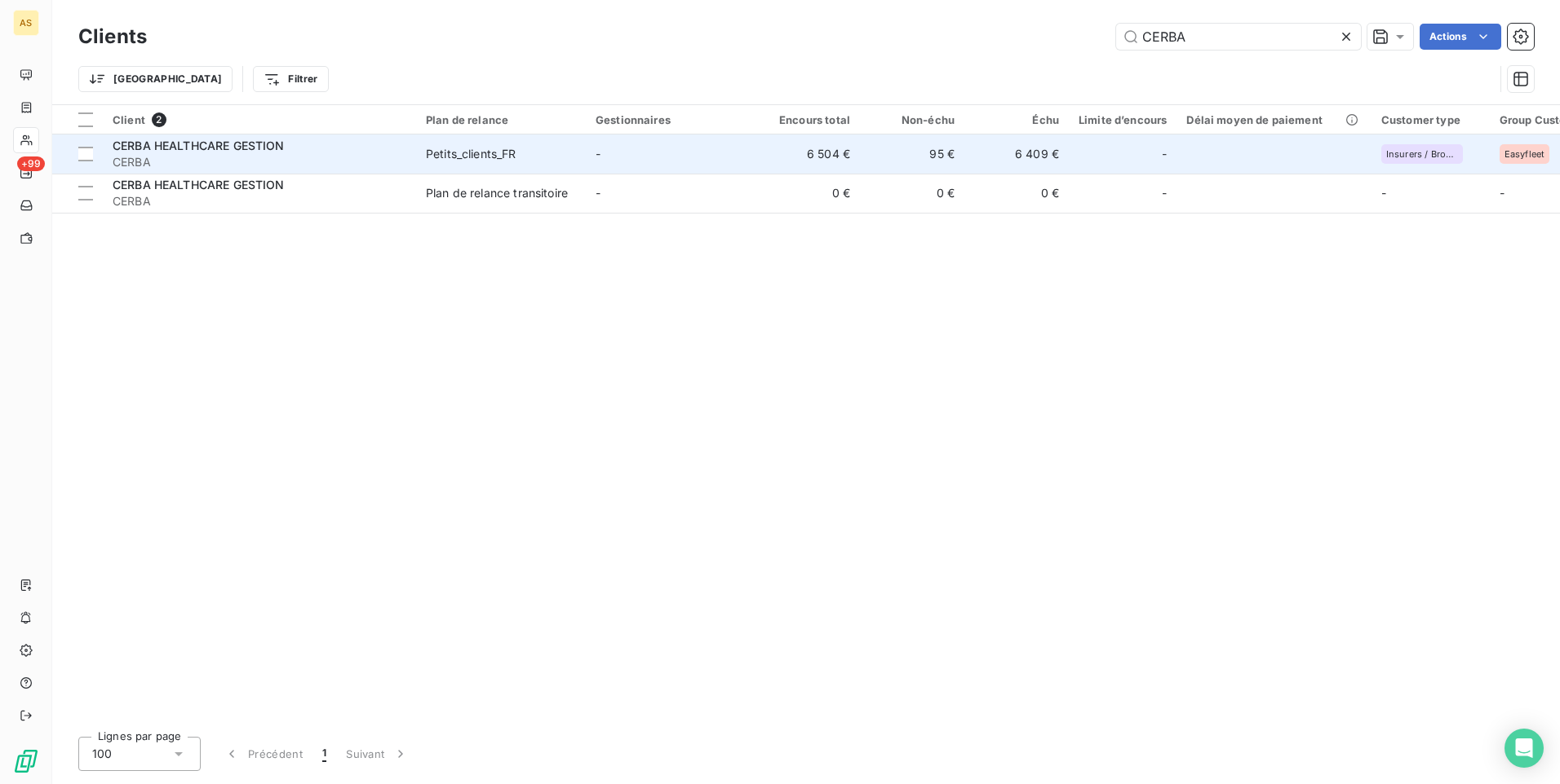
click at [382, 160] on span "CERBA" at bounding box center [259, 162] width 294 height 16
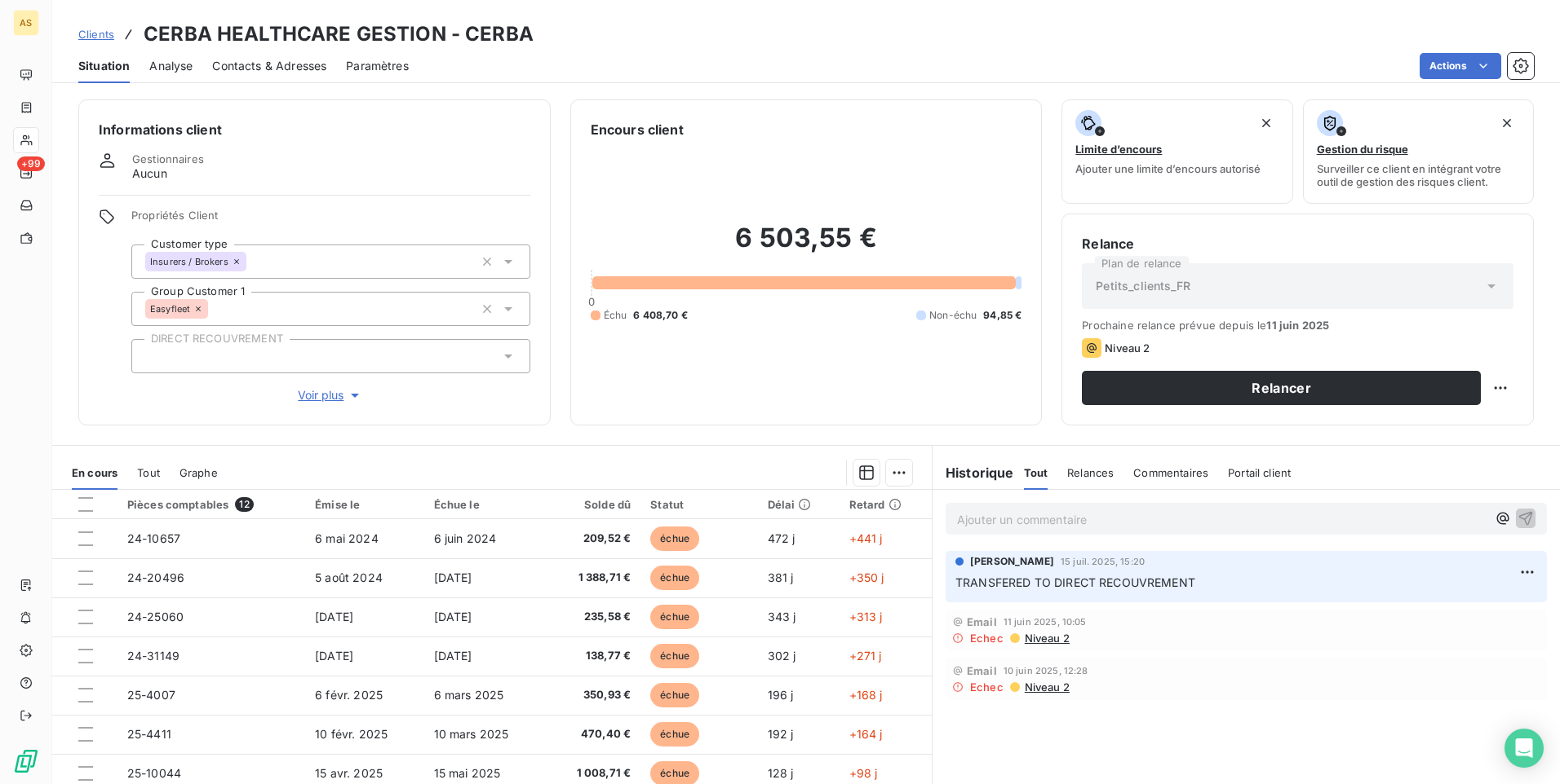
click at [1033, 683] on span "Niveau 2" at bounding box center [1046, 687] width 46 height 13
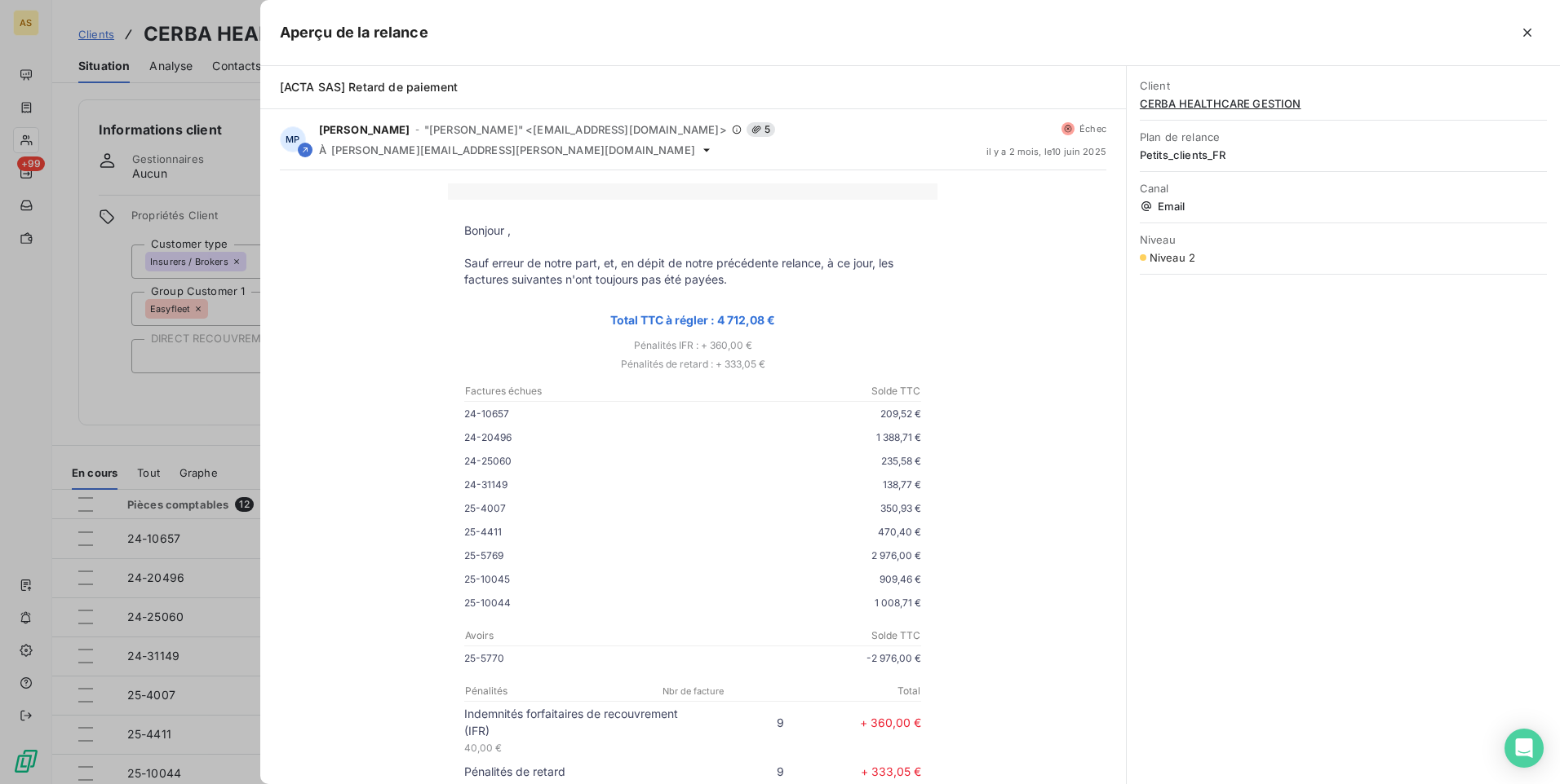
click at [90, 380] on div at bounding box center [780, 392] width 1560 height 784
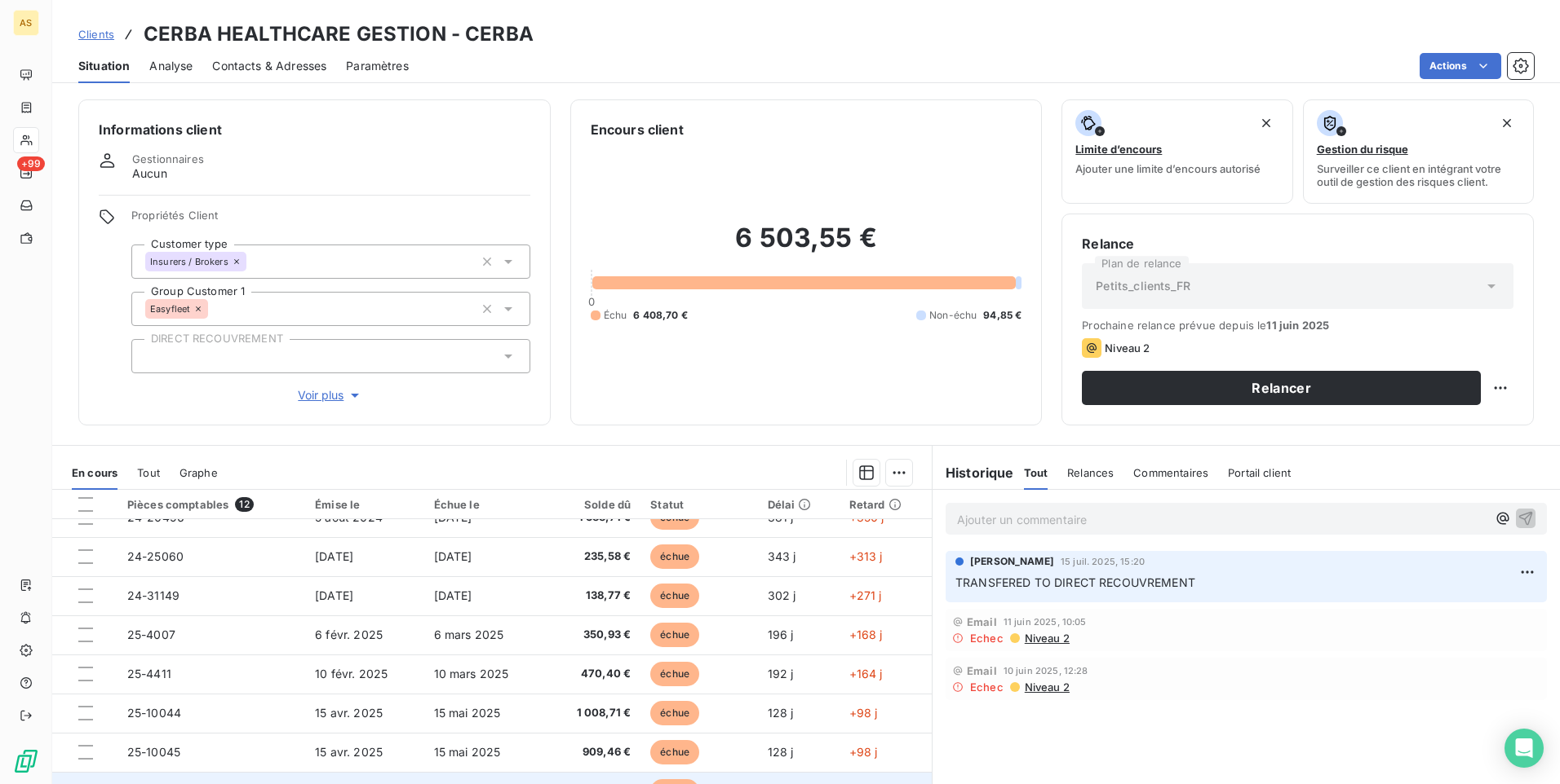
scroll to position [186, 0]
